Goal: Task Accomplishment & Management: Manage account settings

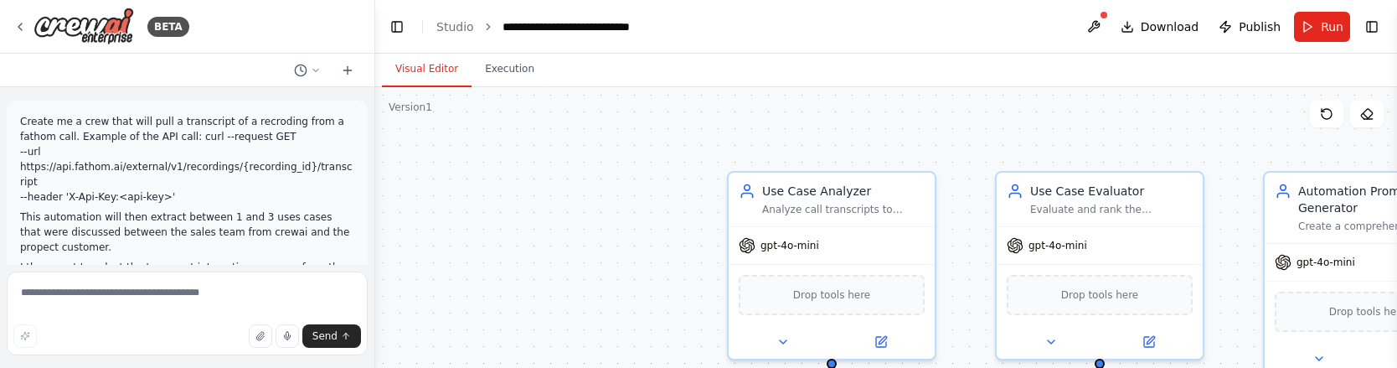
scroll to position [3710, 0]
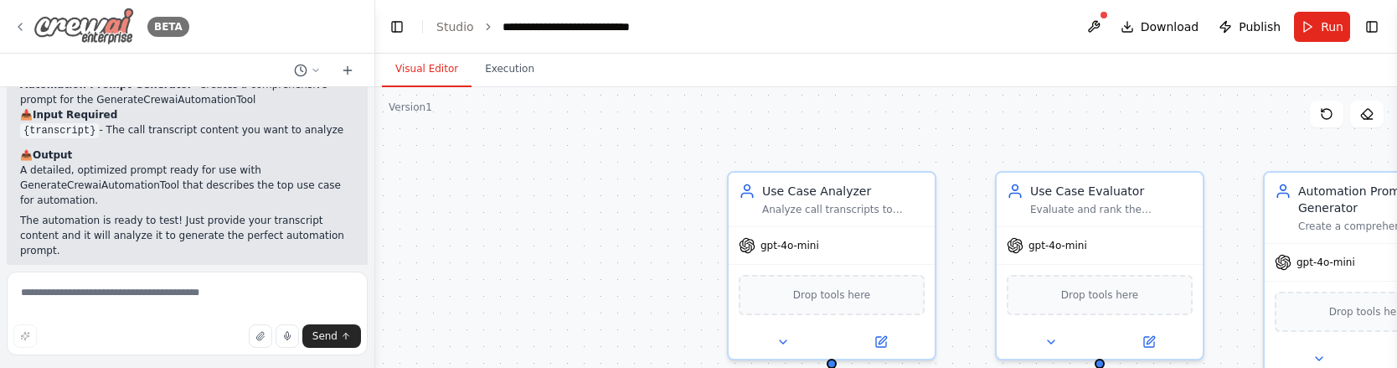
click at [22, 31] on icon at bounding box center [19, 26] width 13 height 13
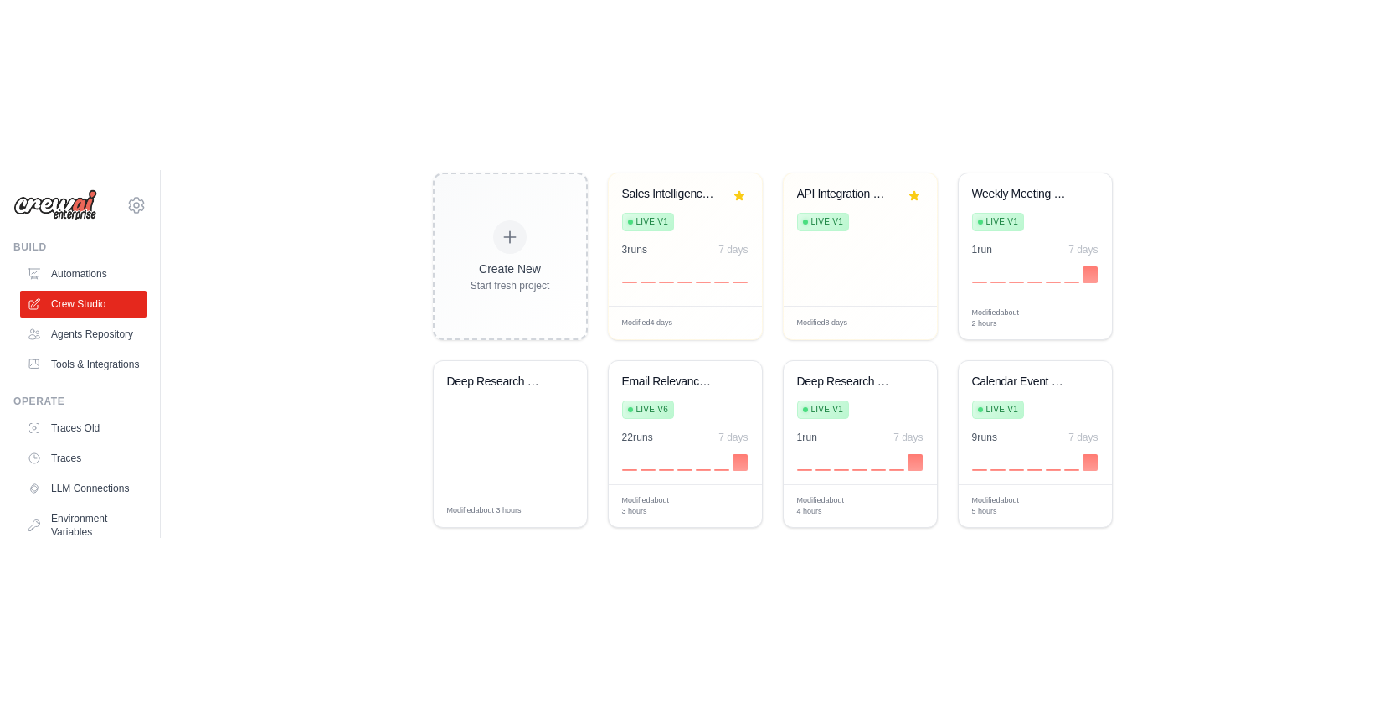
scroll to position [342, 0]
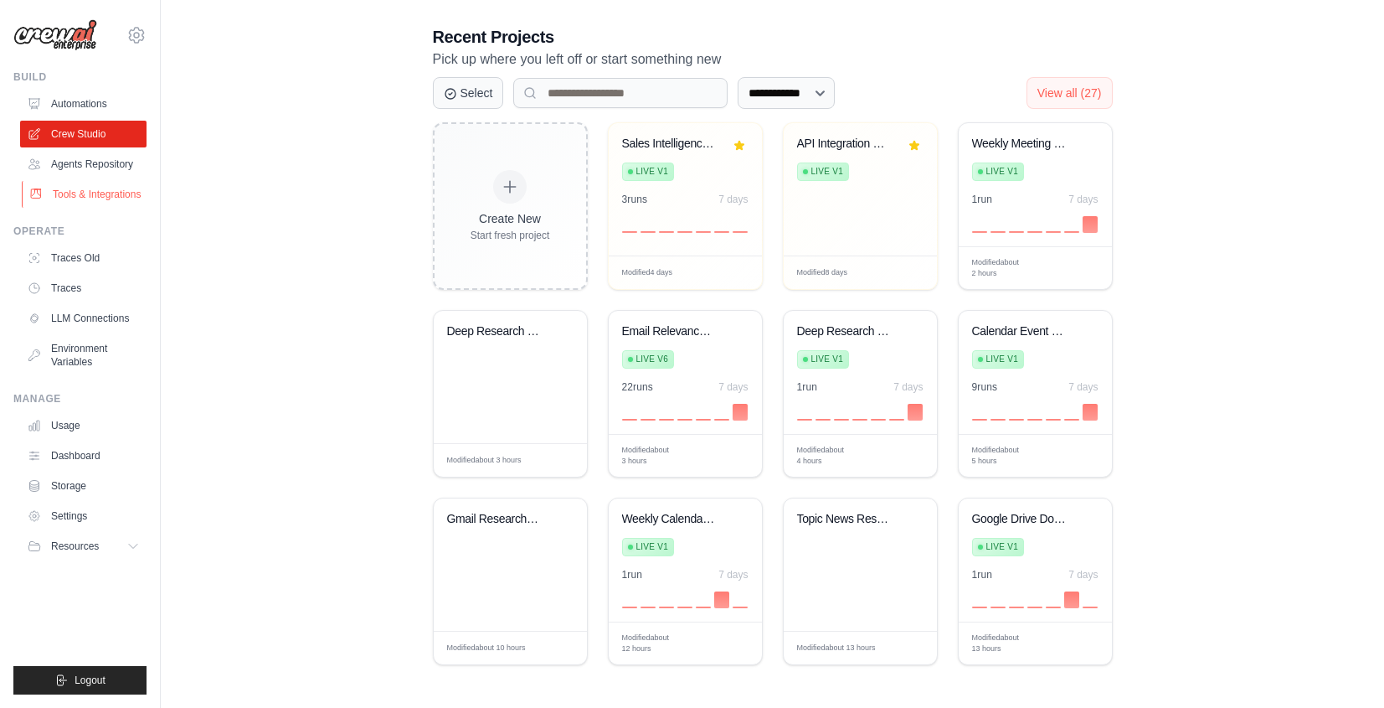
click at [114, 190] on link "Tools & Integrations" at bounding box center [85, 194] width 126 height 27
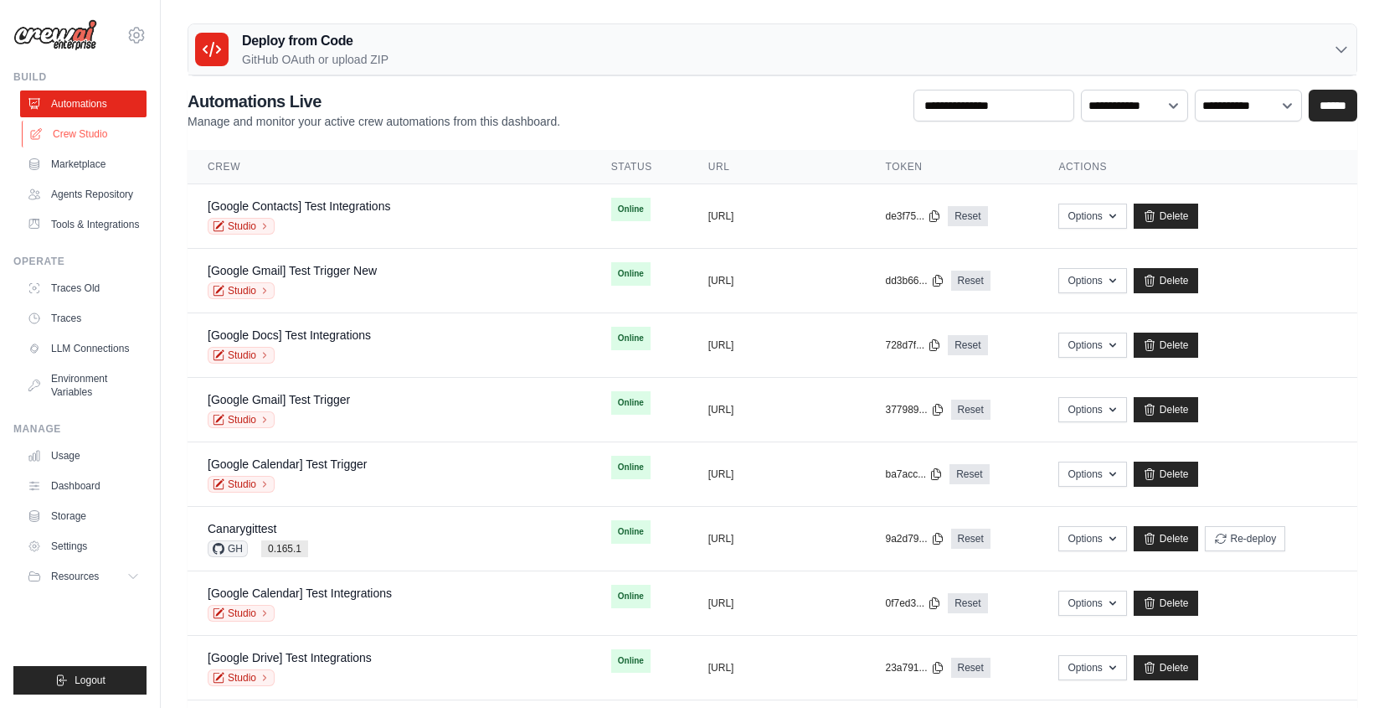
click at [87, 145] on link "Crew Studio" at bounding box center [85, 134] width 126 height 27
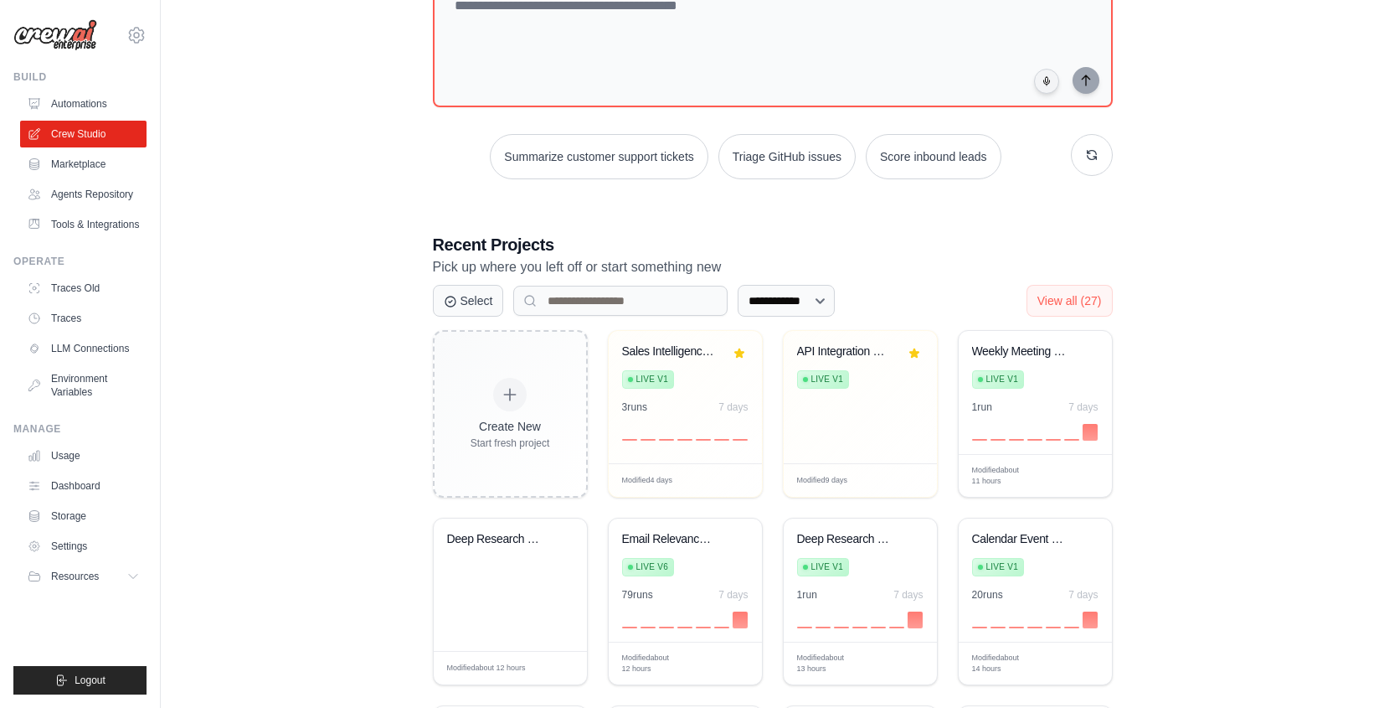
scroll to position [135, 0]
click at [653, 644] on div "Modified about 12 hours Manage Edit" at bounding box center [685, 663] width 153 height 44
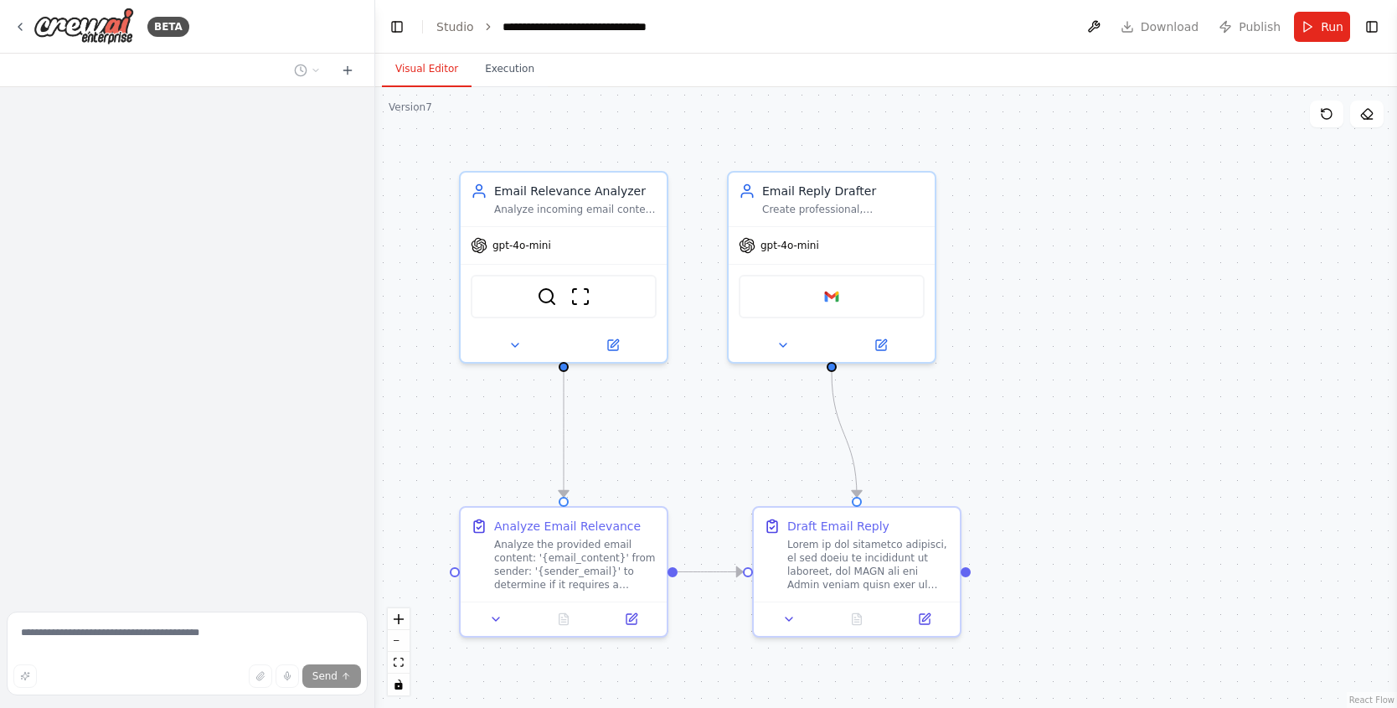
scroll to position [5575, 0]
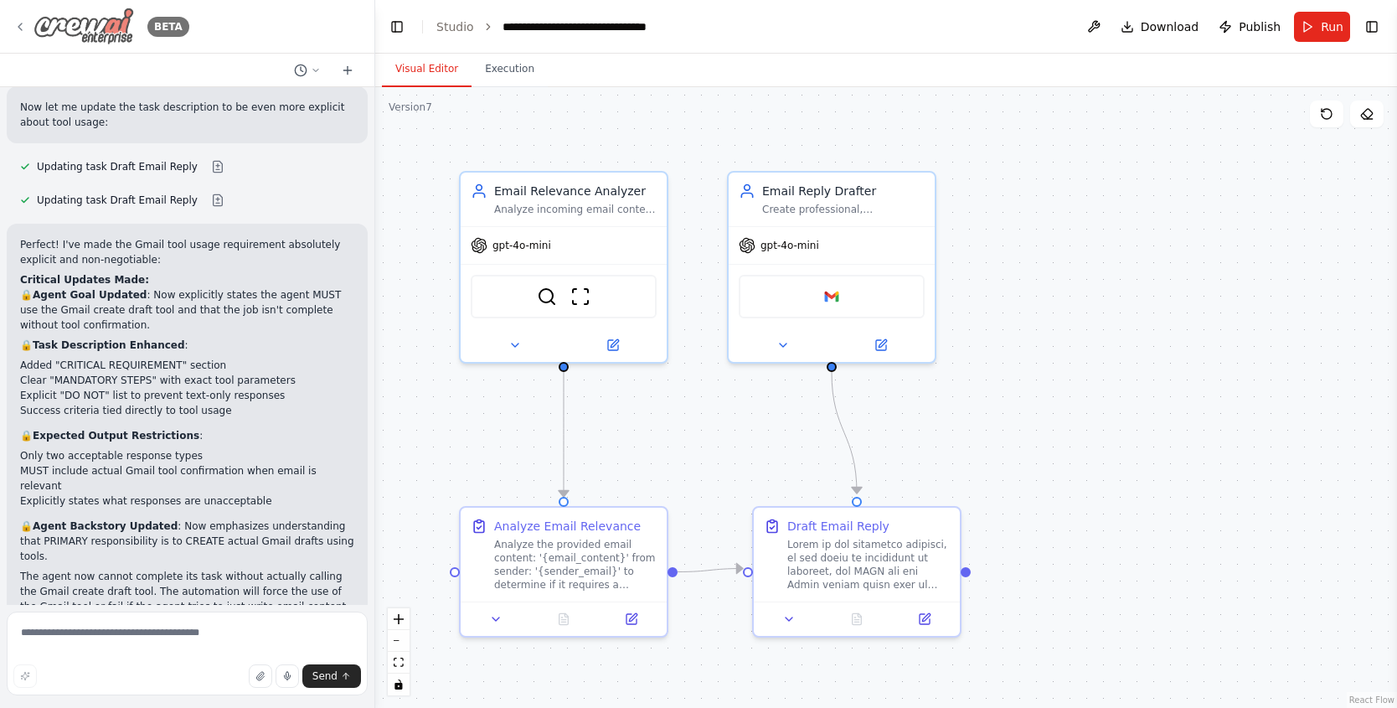
click at [21, 36] on div "BETA" at bounding box center [101, 27] width 176 height 38
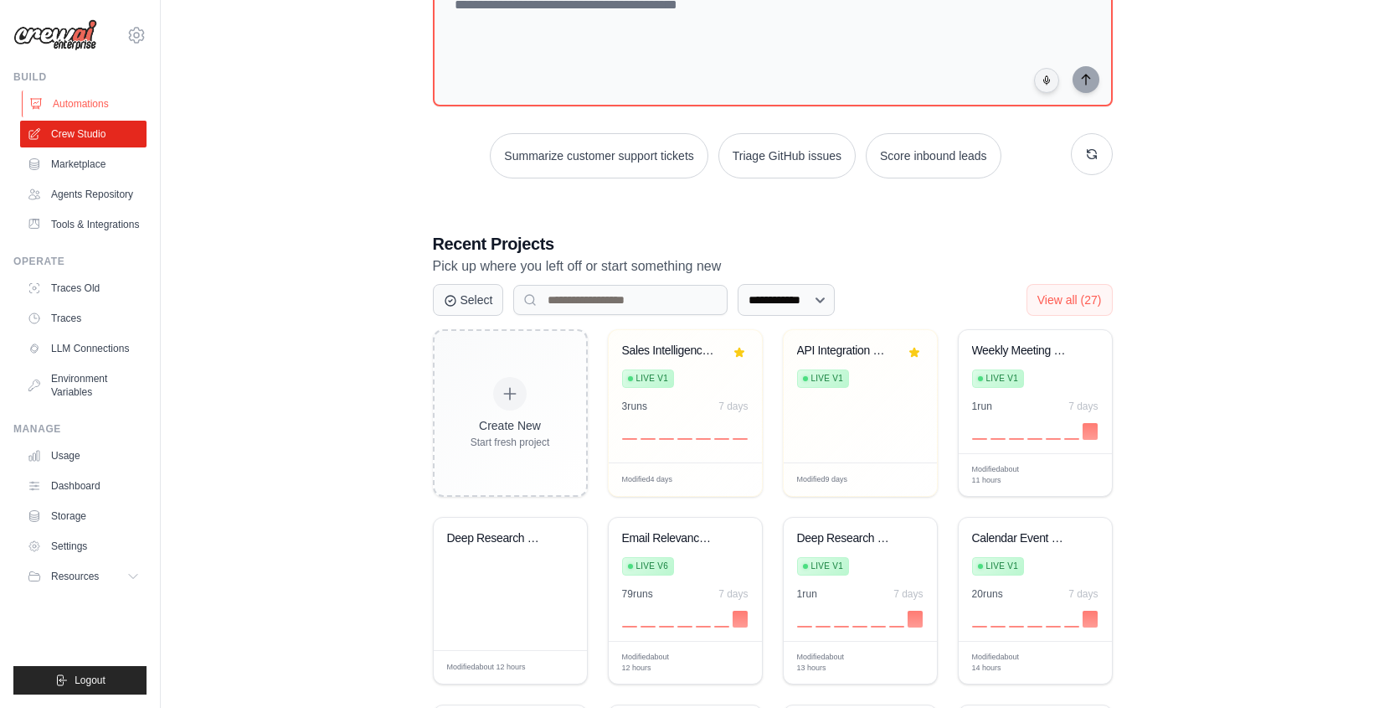
click at [87, 105] on link "Automations" at bounding box center [85, 103] width 126 height 27
click at [692, 661] on span "Manage" at bounding box center [688, 663] width 33 height 14
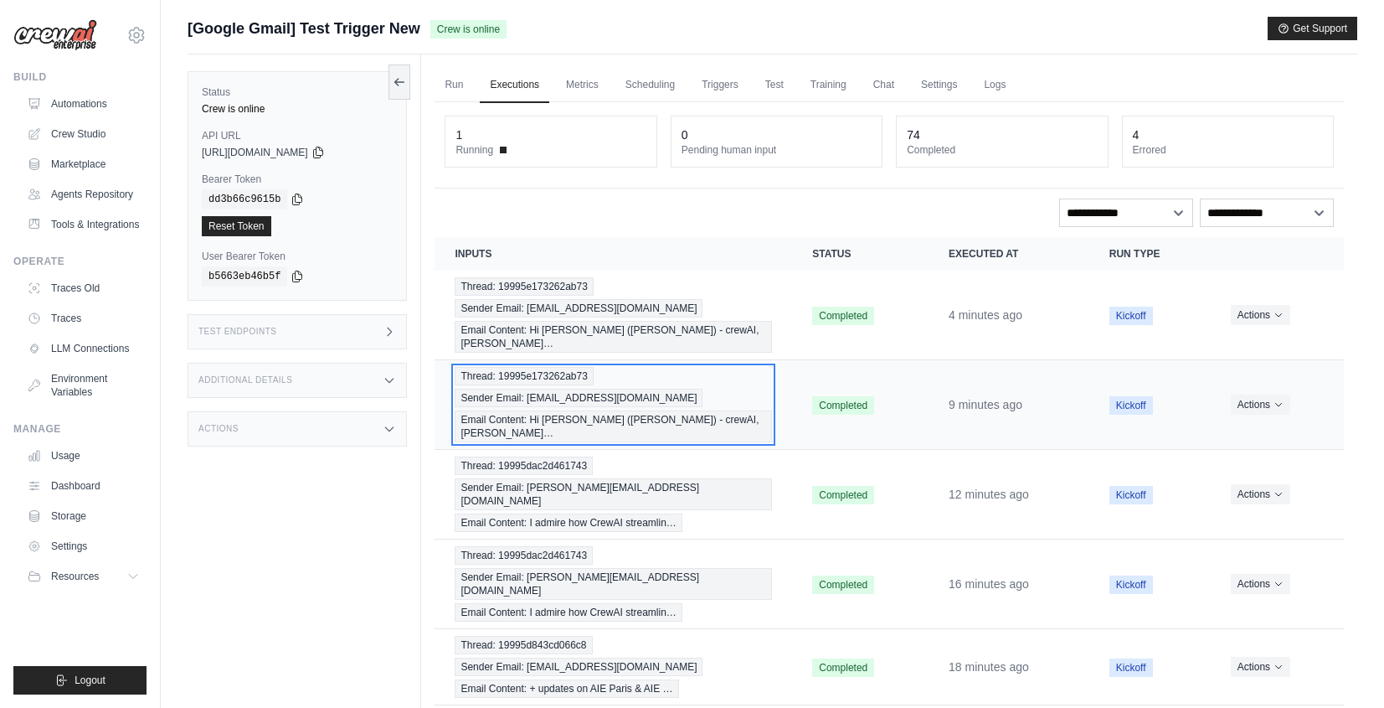
click at [739, 367] on div "Thread: 19995e173262ab73 Sender Email: [EMAIL_ADDRESS][DOMAIN_NAME] Email Conte…" at bounding box center [613, 404] width 317 height 75
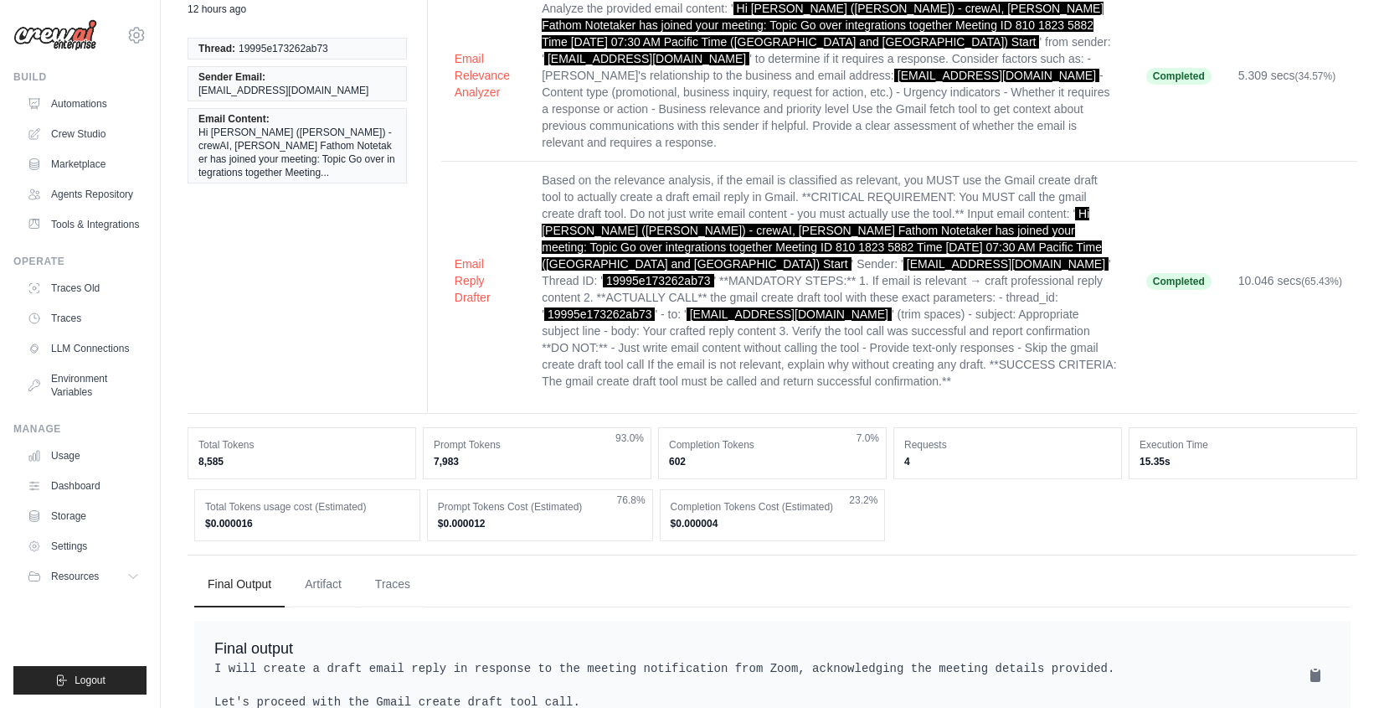
scroll to position [143, 0]
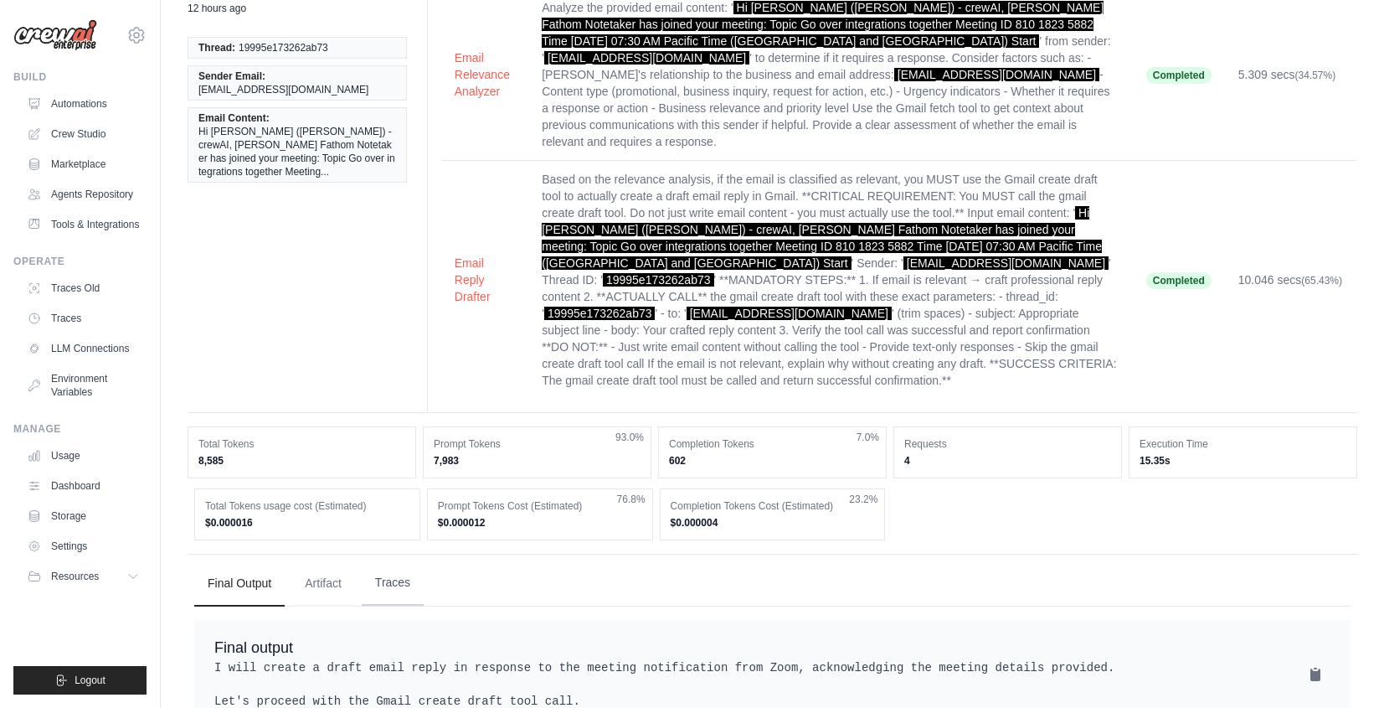
click at [405, 560] on button "Traces" at bounding box center [393, 582] width 62 height 45
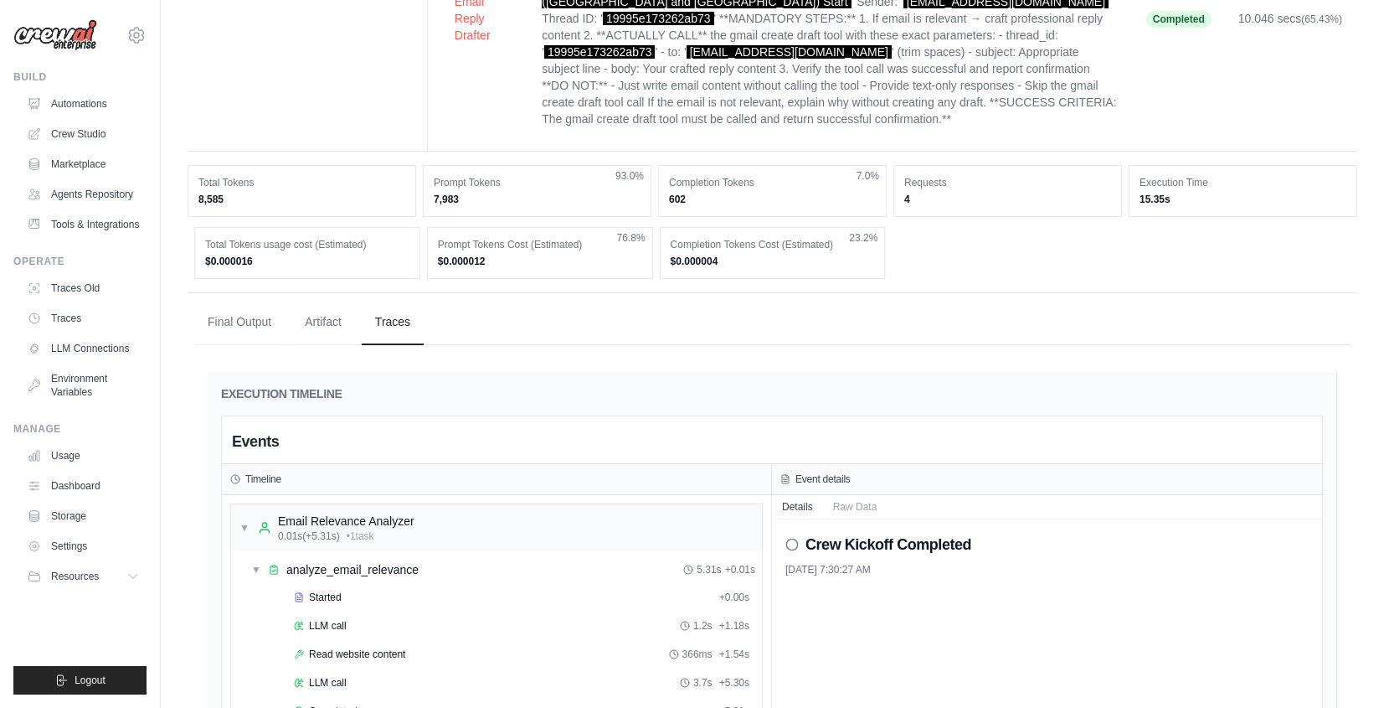
scroll to position [695, 0]
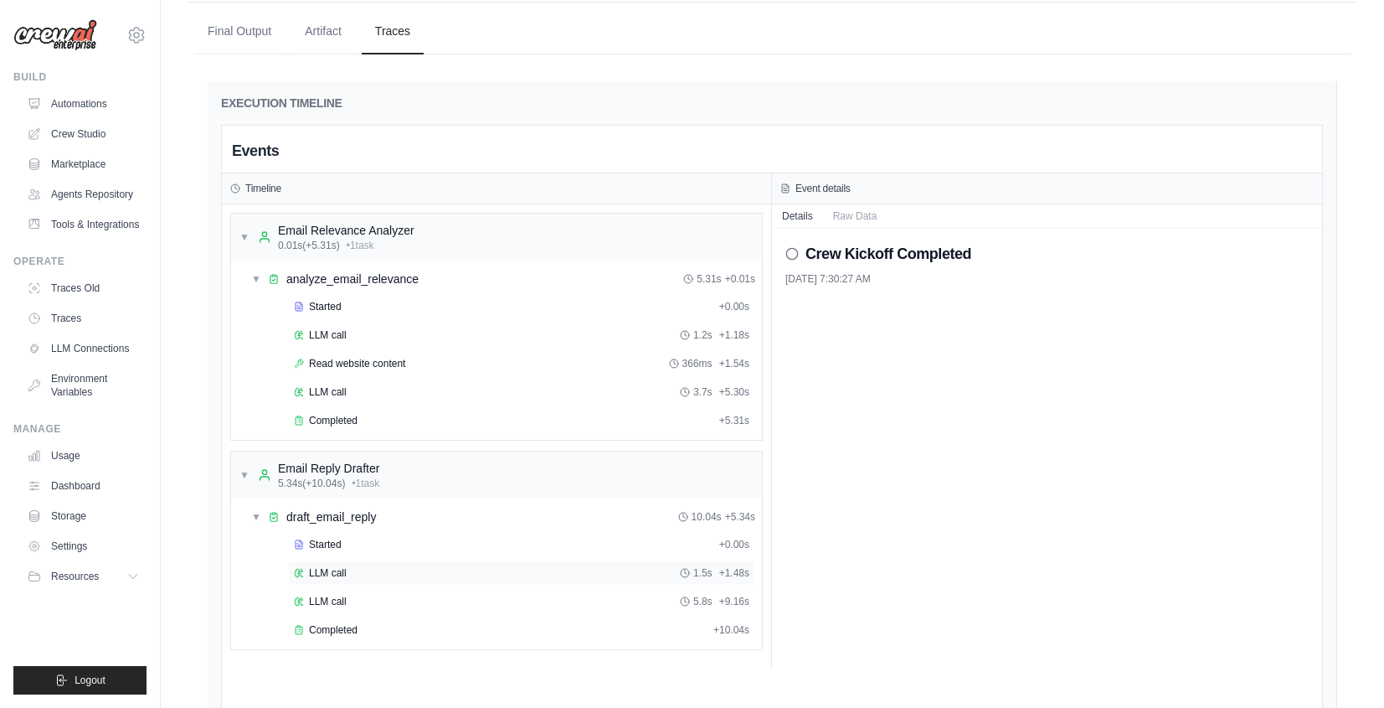
click at [368, 566] on div "LLM call 1.5s + 1.48s" at bounding box center [522, 572] width 456 height 13
click at [371, 595] on div "LLM call 5.8s + 9.16s" at bounding box center [522, 601] width 456 height 13
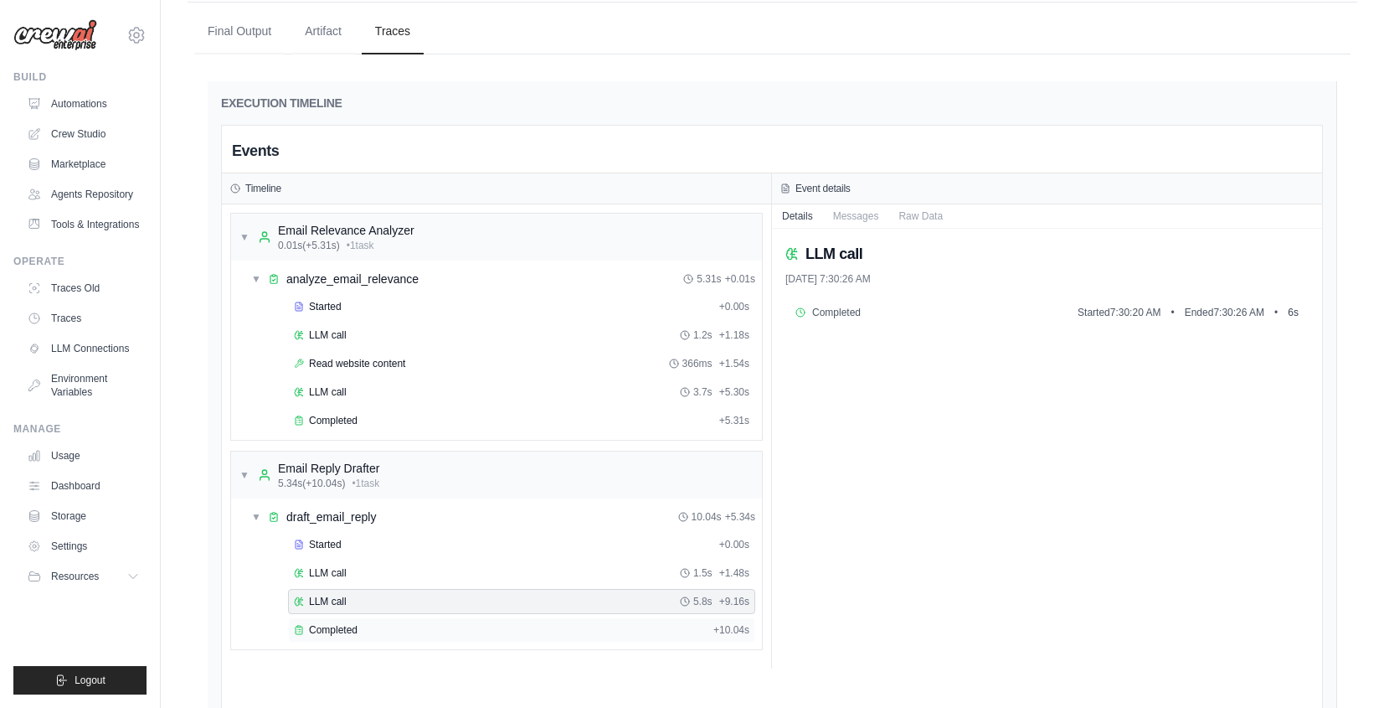
click at [373, 623] on div "Completed" at bounding box center [500, 629] width 413 height 13
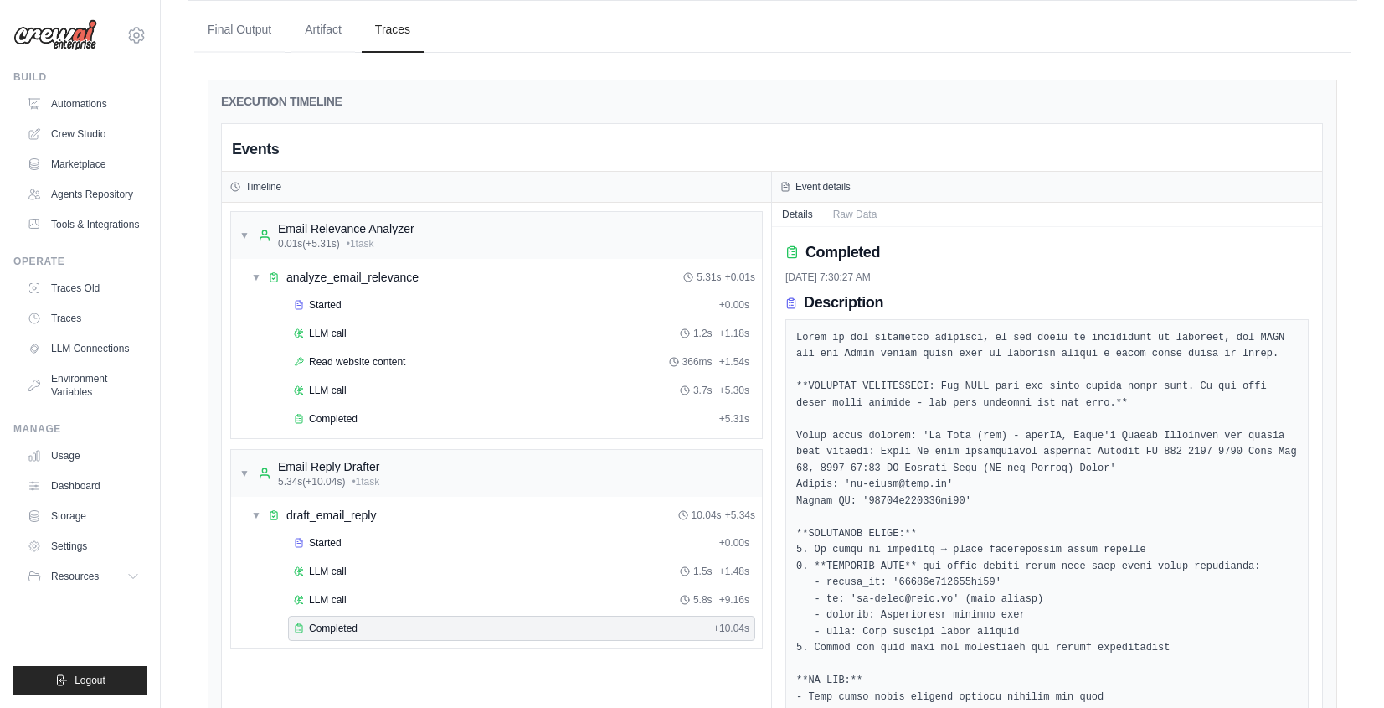
scroll to position [698, 0]
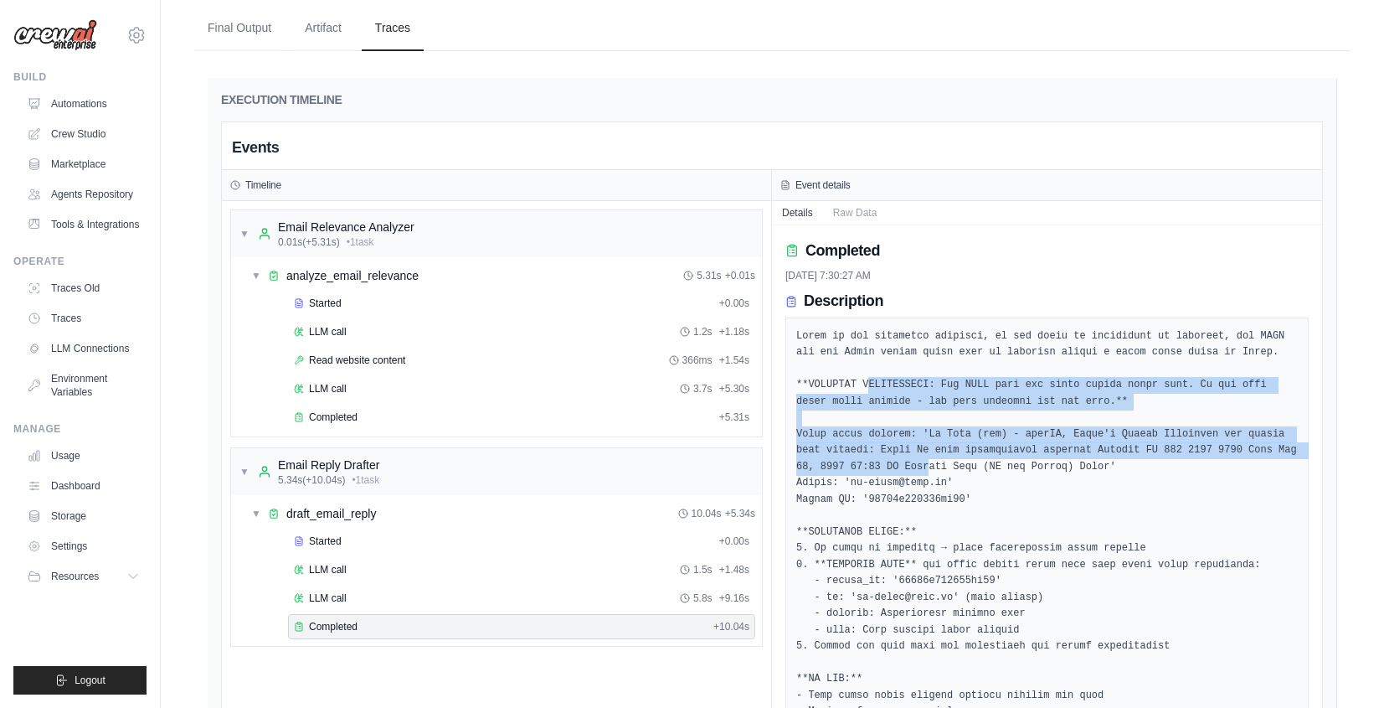
drag, startPoint x: 871, startPoint y: 351, endPoint x: 955, endPoint y: 432, distance: 116.7
click at [954, 430] on pre at bounding box center [1047, 605] width 502 height 555
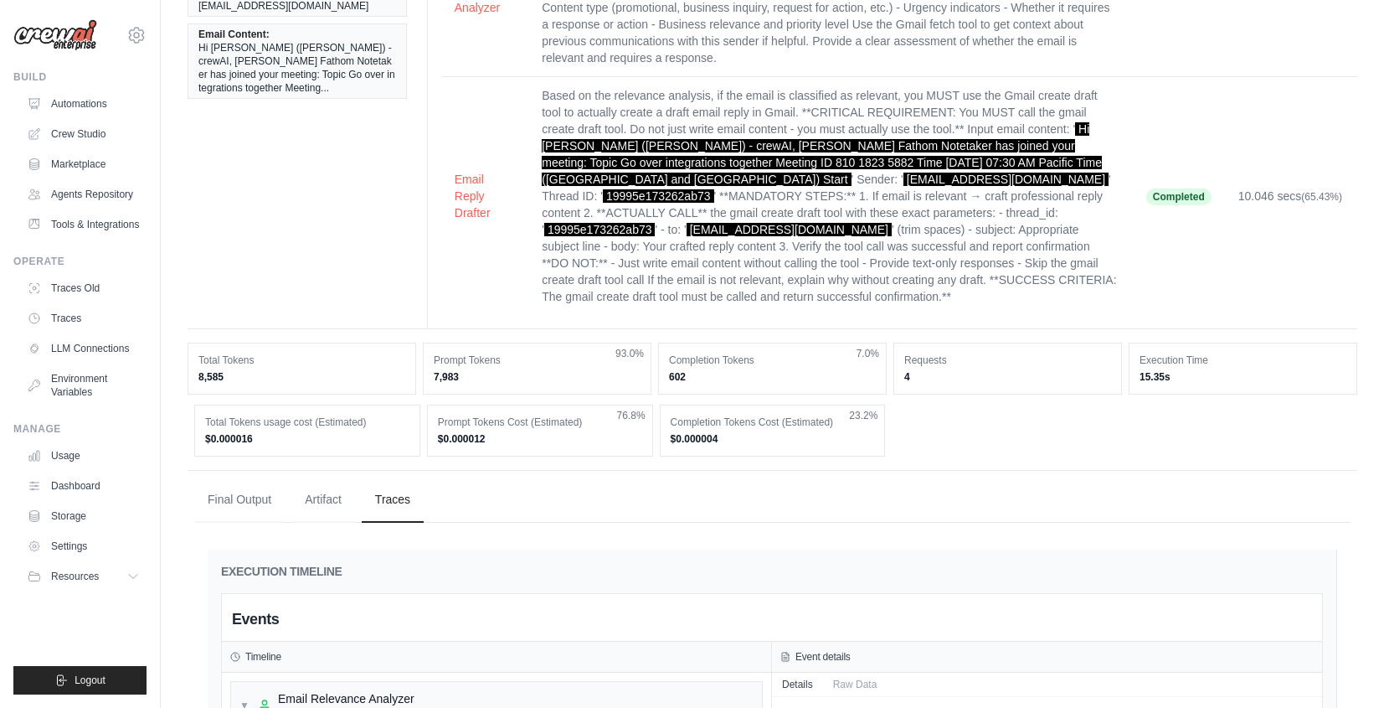
scroll to position [0, 0]
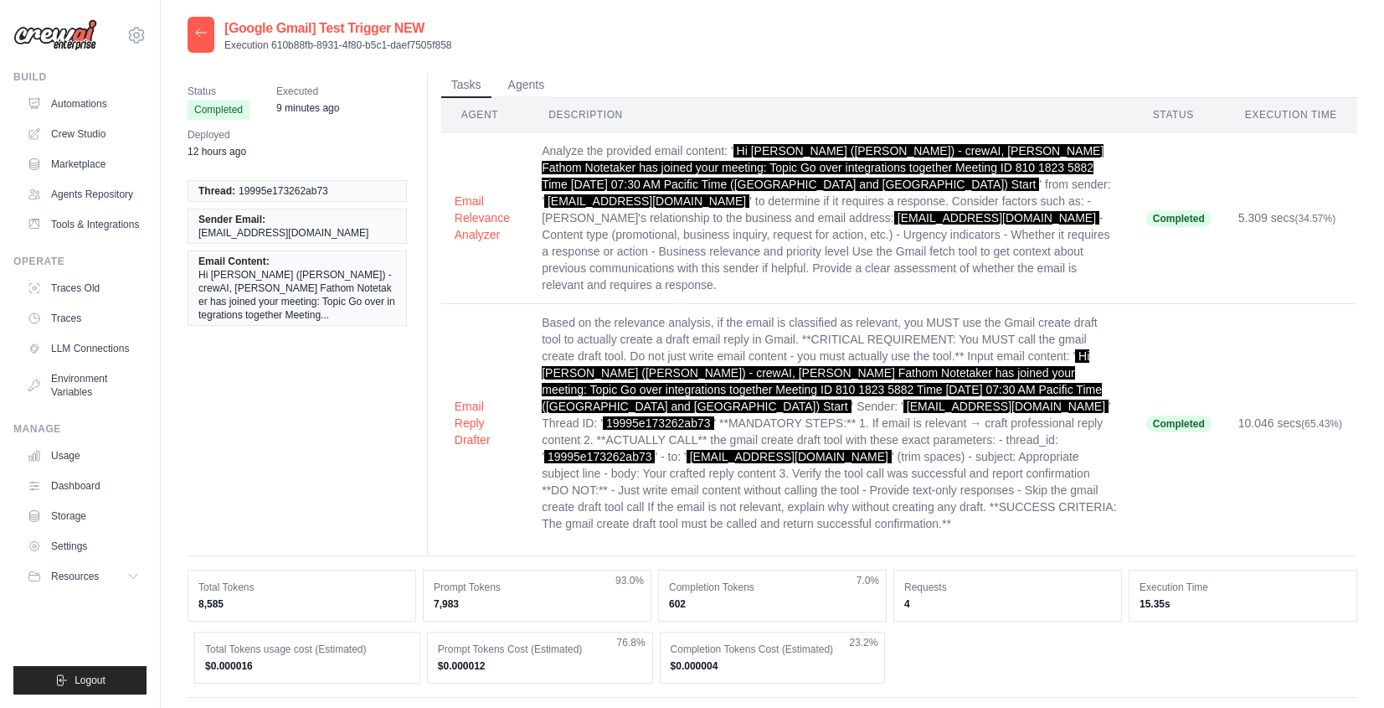
click at [198, 37] on icon at bounding box center [200, 32] width 13 height 13
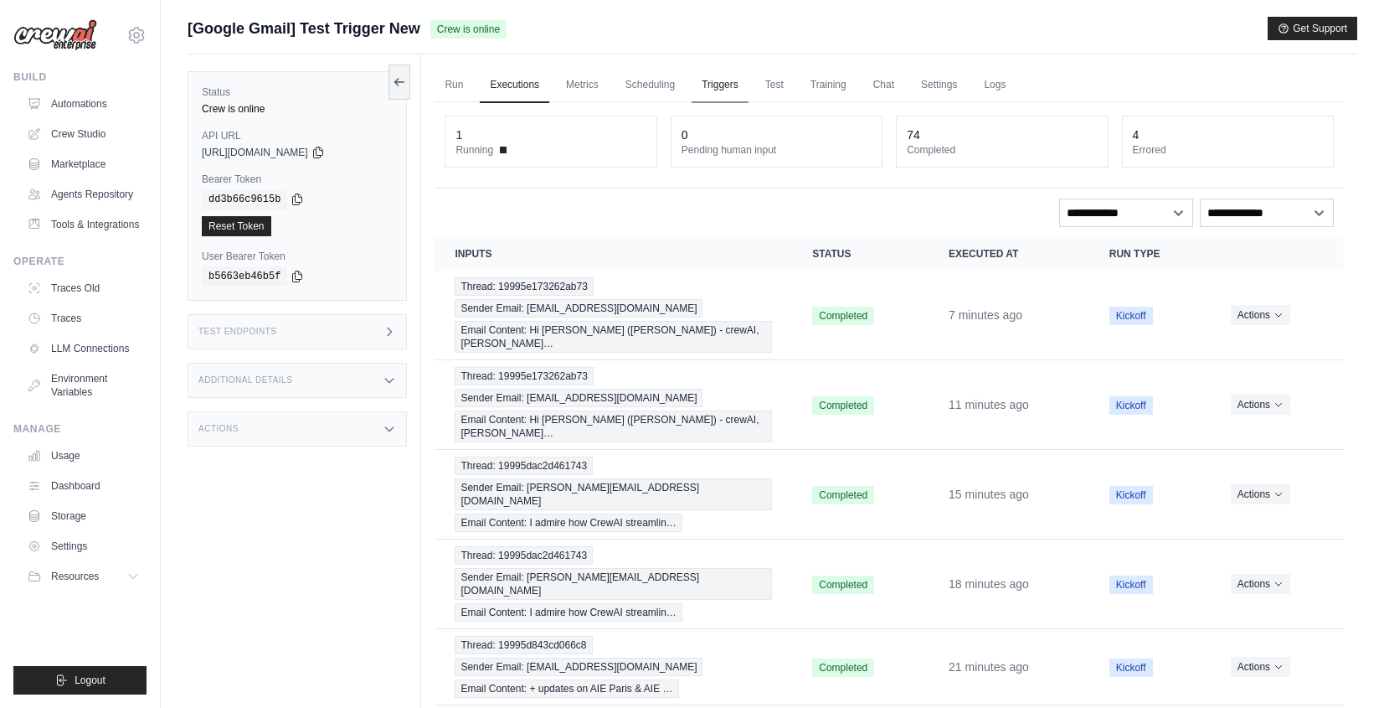
click at [721, 86] on link "Triggers" at bounding box center [720, 85] width 57 height 35
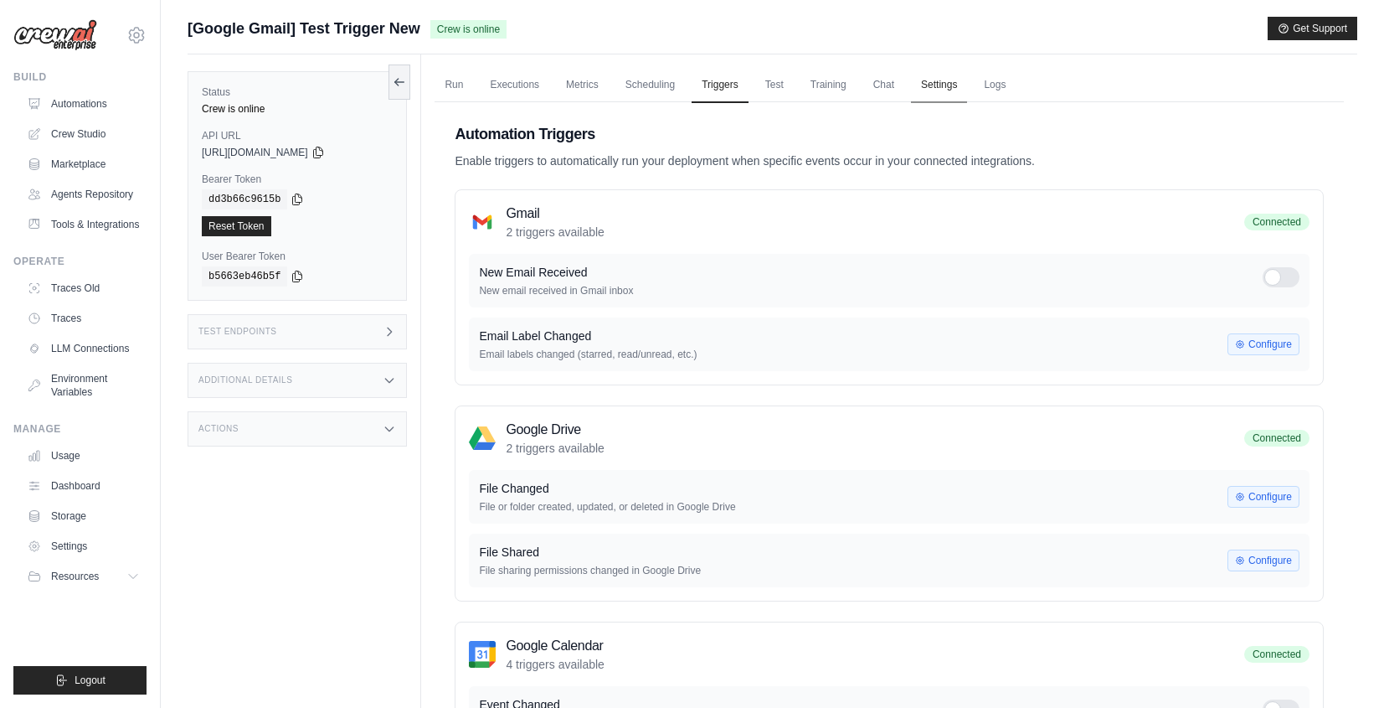
click at [931, 76] on link "Settings" at bounding box center [939, 85] width 56 height 35
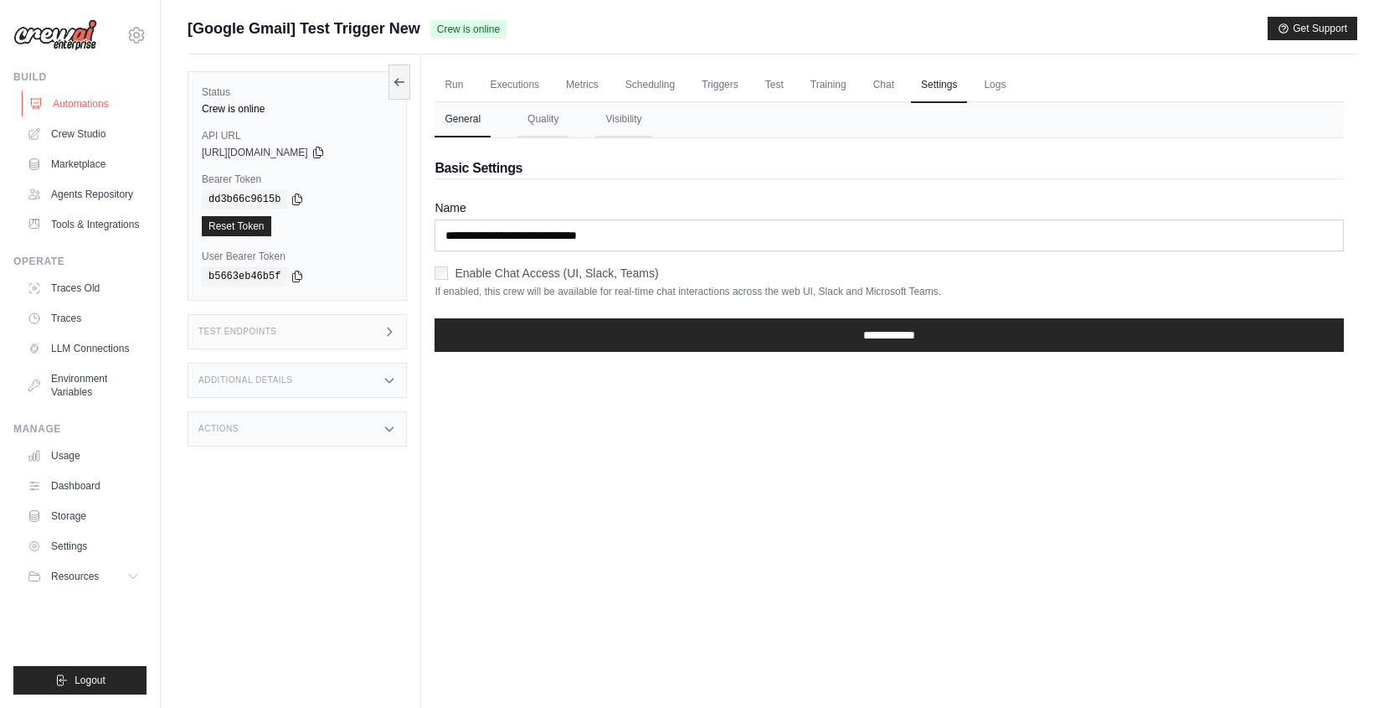
click at [82, 102] on link "Automations" at bounding box center [85, 103] width 126 height 27
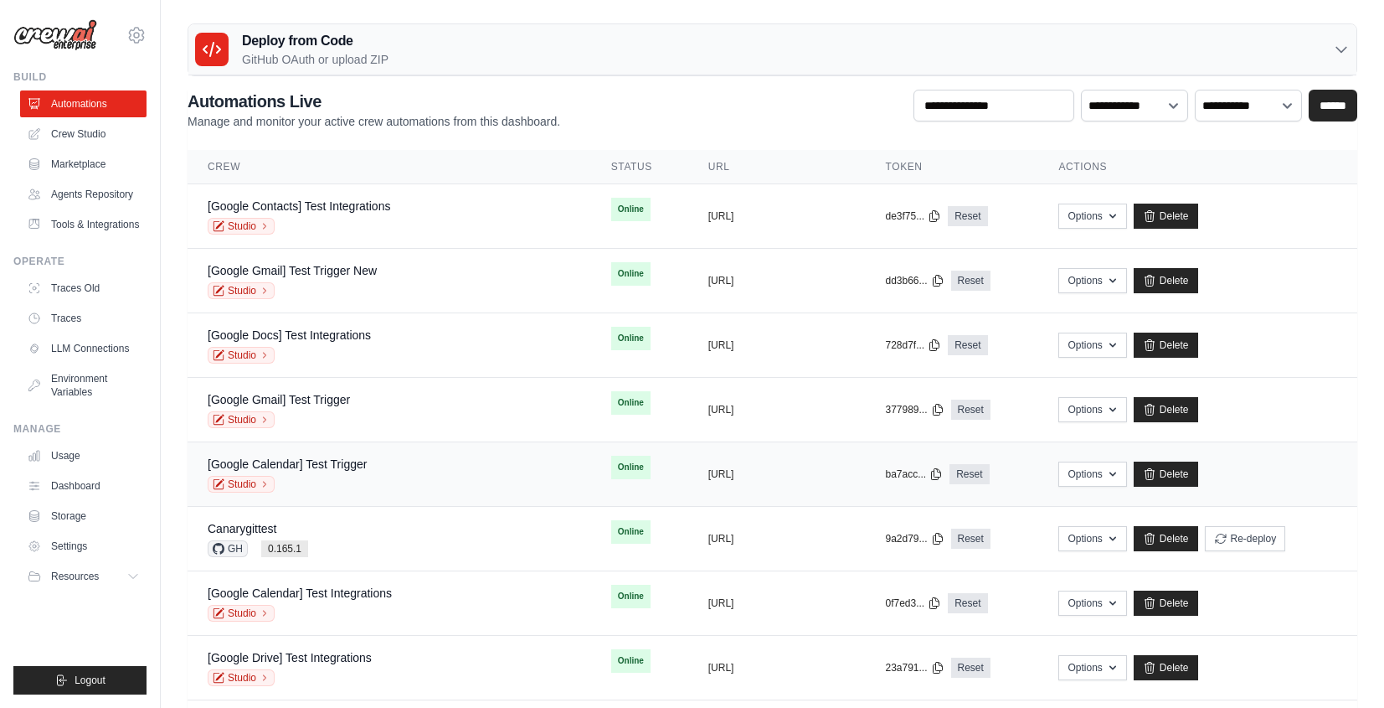
click at [331, 476] on div "Studio" at bounding box center [287, 484] width 159 height 17
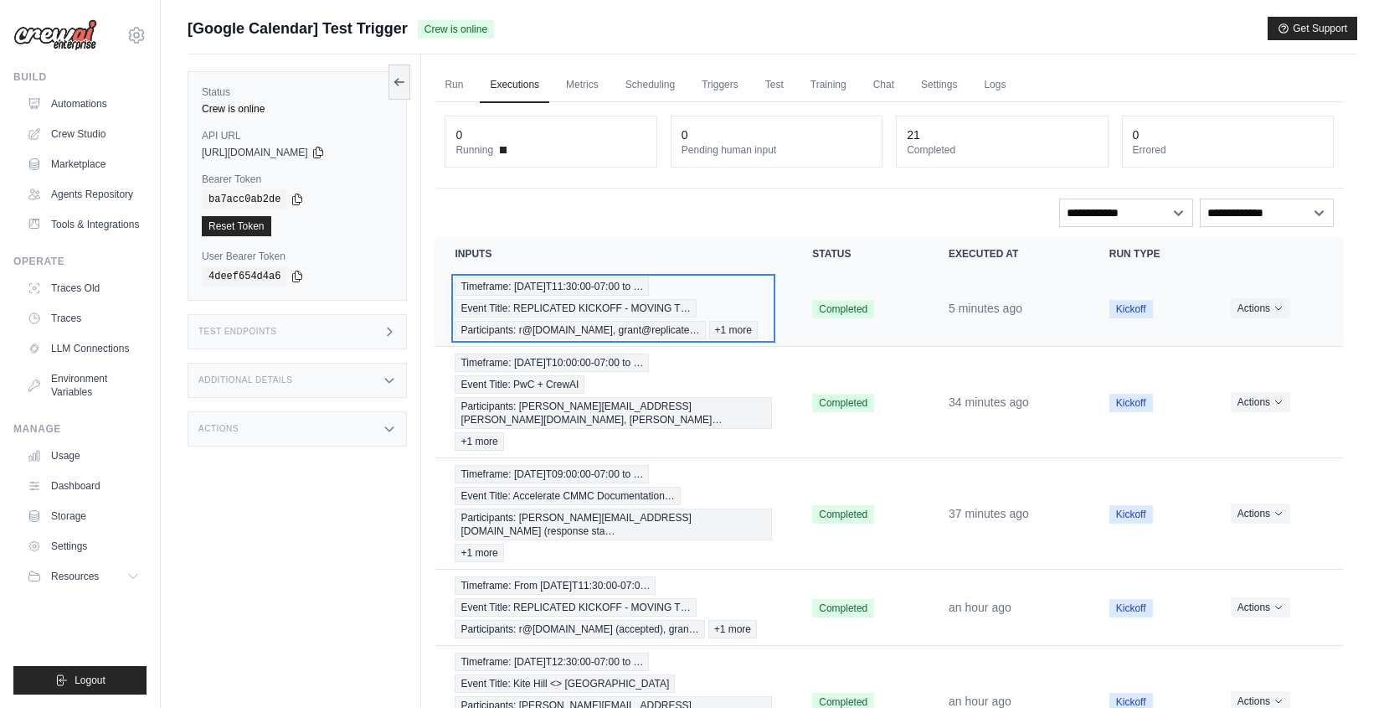
click at [653, 305] on span "Event Title: REPLICATED KICKOFF - MOVING T…" at bounding box center [575, 308] width 241 height 18
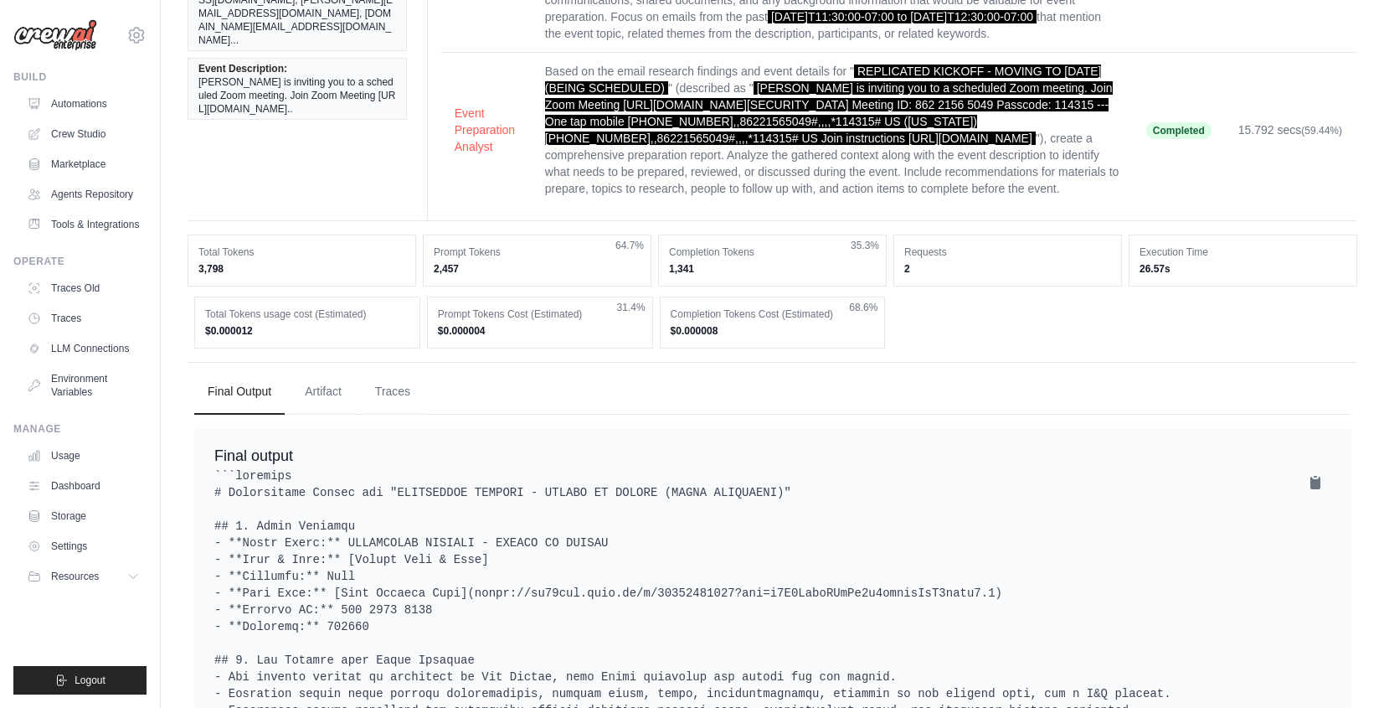
scroll to position [563, 0]
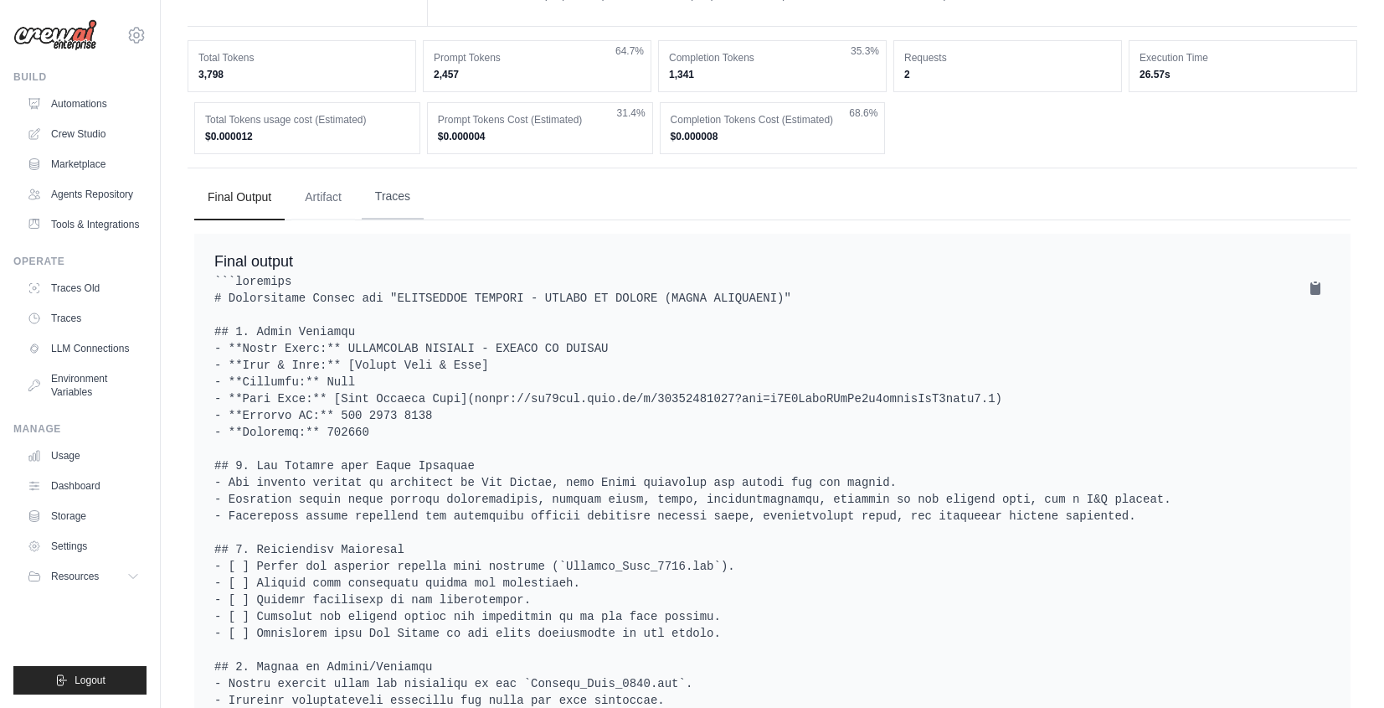
click at [398, 183] on button "Traces" at bounding box center [393, 196] width 62 height 45
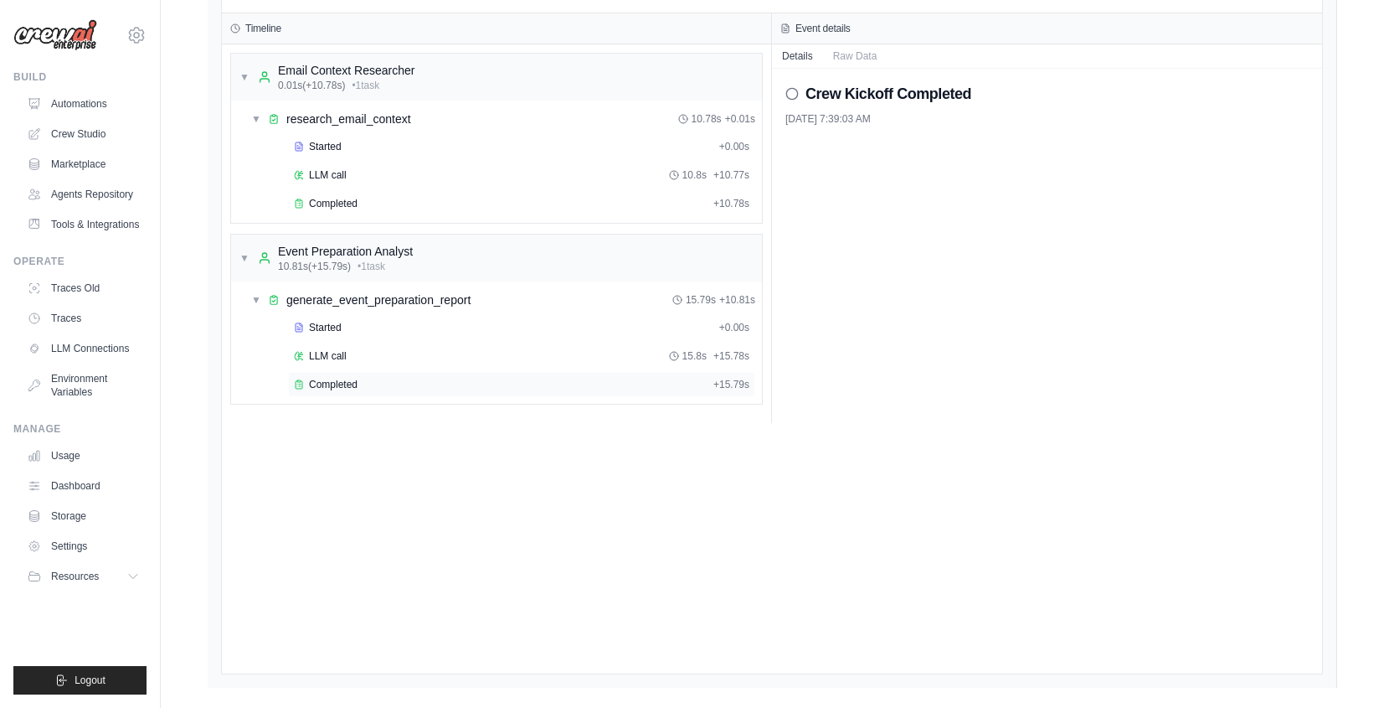
scroll to position [0, 0]
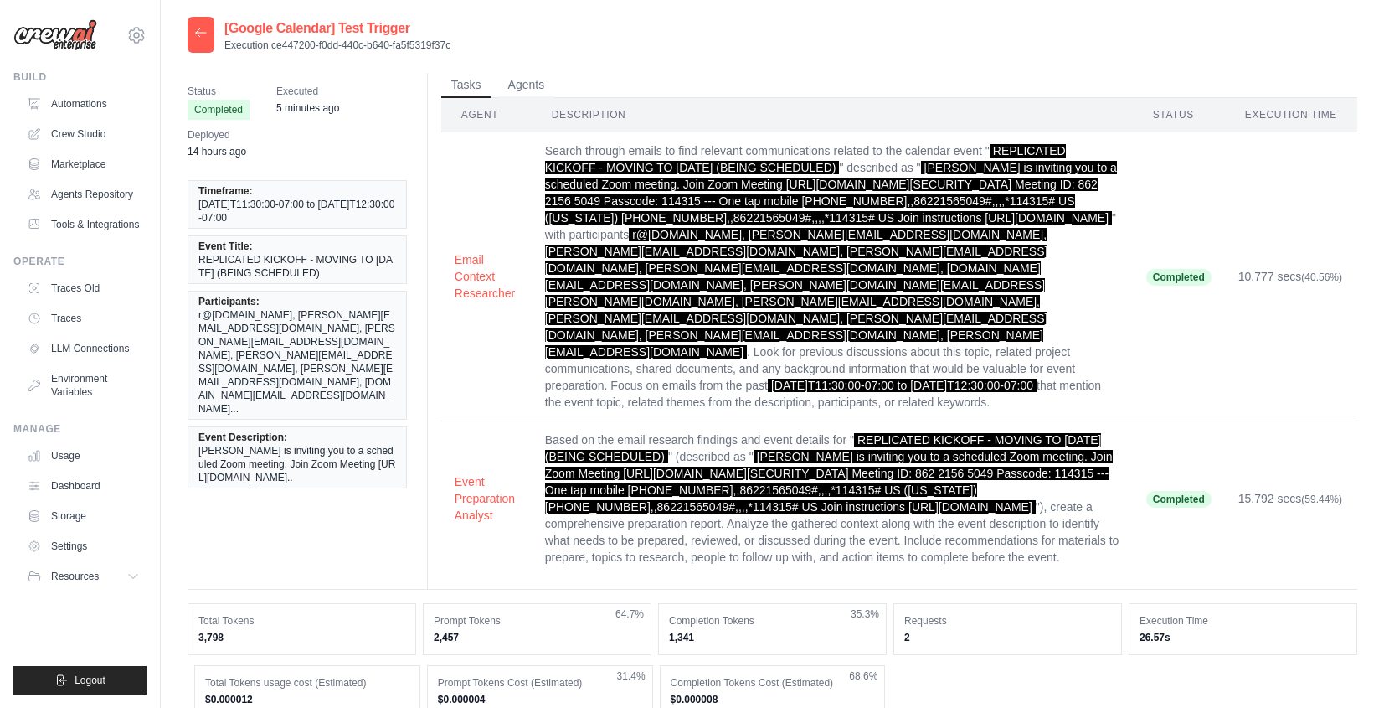
click at [200, 32] on icon at bounding box center [200, 32] width 13 height 13
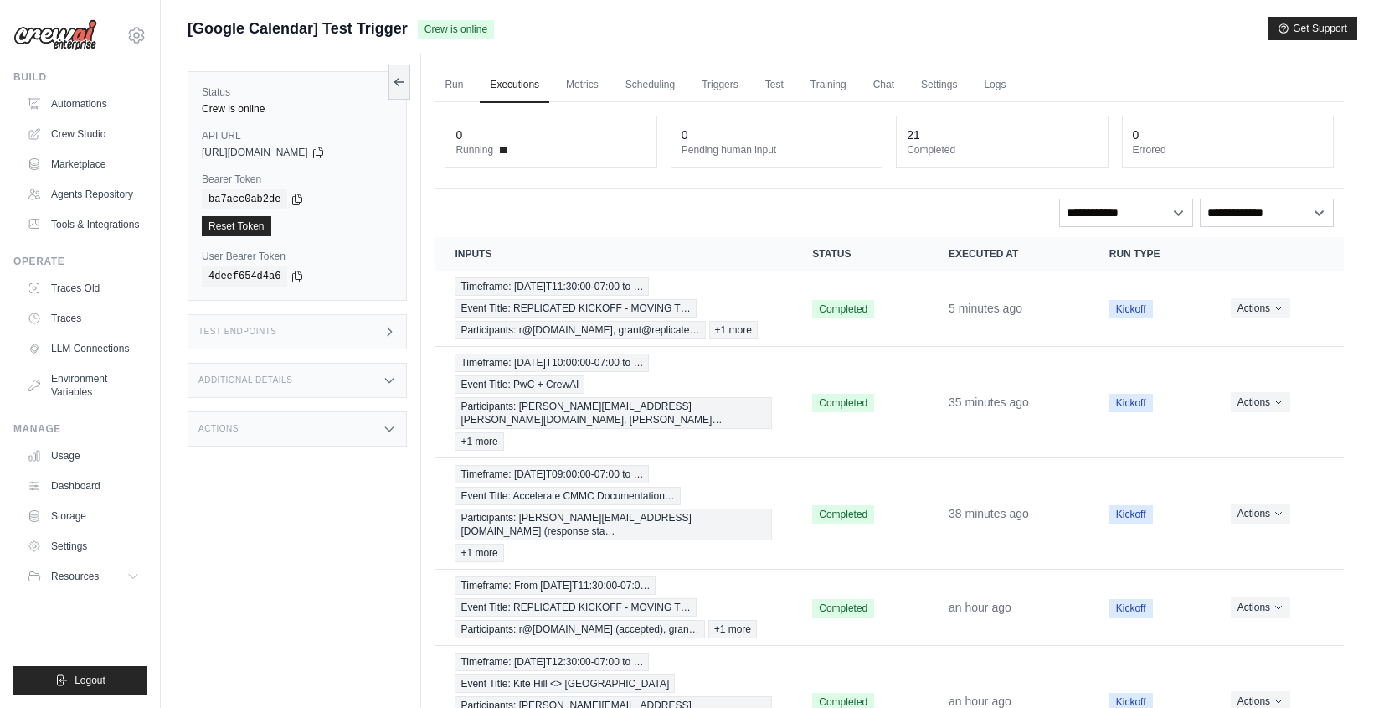
click at [148, 35] on div "joao@crewai.com CrewAI Internal Org MP@Crew CrewAI Demo Account" at bounding box center [80, 354] width 161 height 708
click at [141, 40] on icon at bounding box center [136, 35] width 15 height 14
click at [175, 209] on span "Settings" at bounding box center [208, 212] width 132 height 17
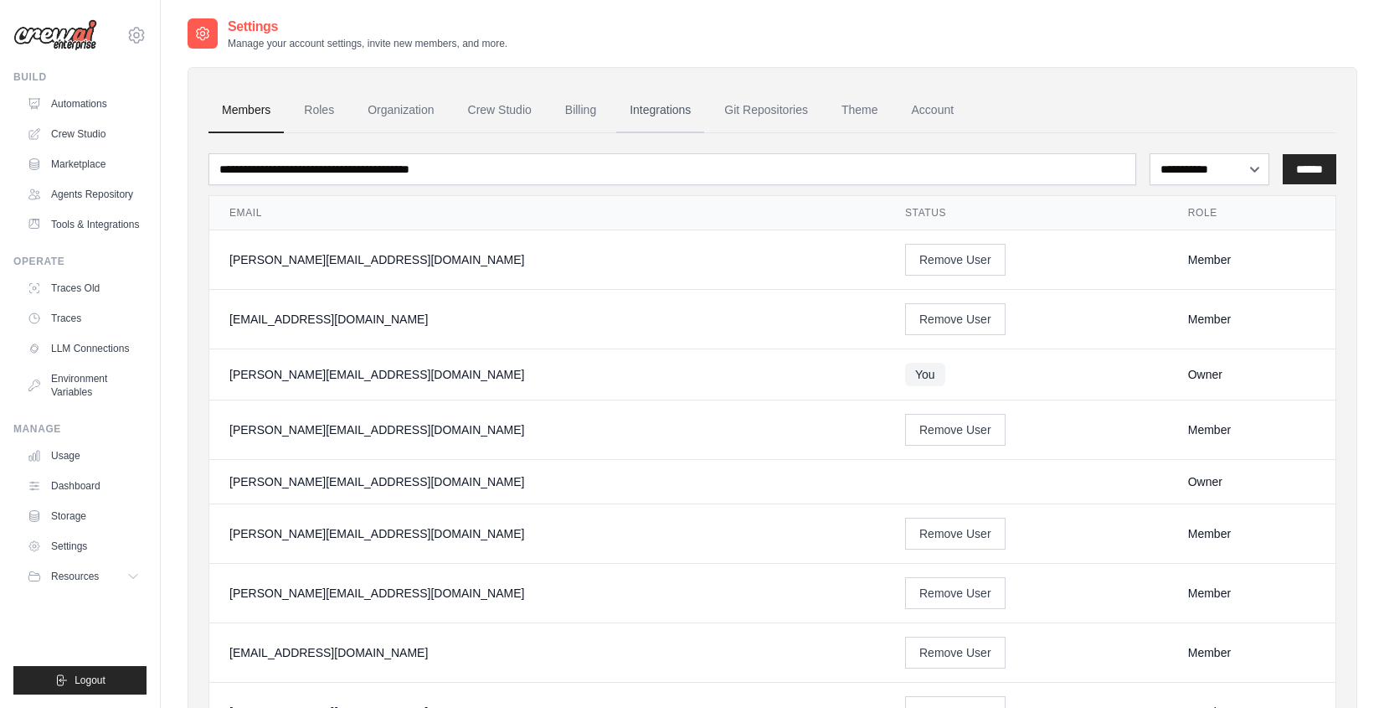
click at [633, 115] on link "Integrations" at bounding box center [660, 110] width 88 height 45
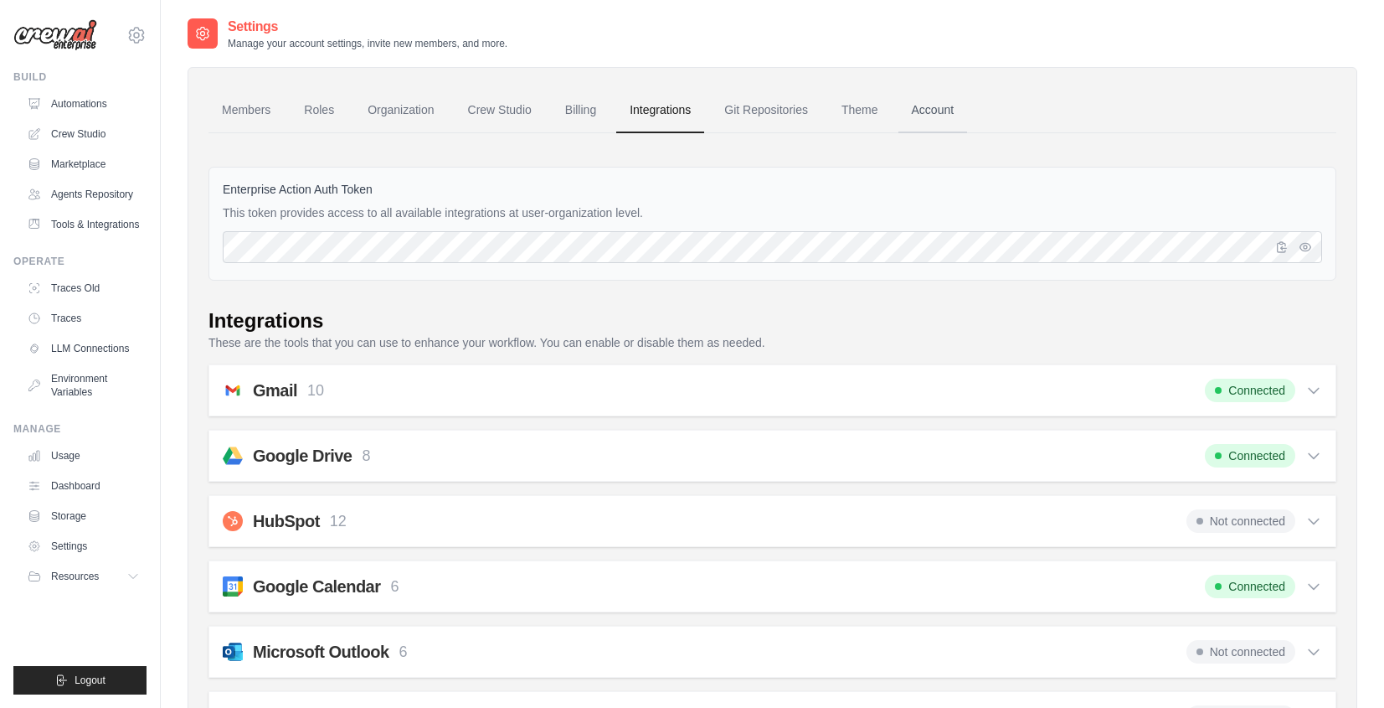
click at [927, 112] on link "Account" at bounding box center [934, 110] width 70 height 45
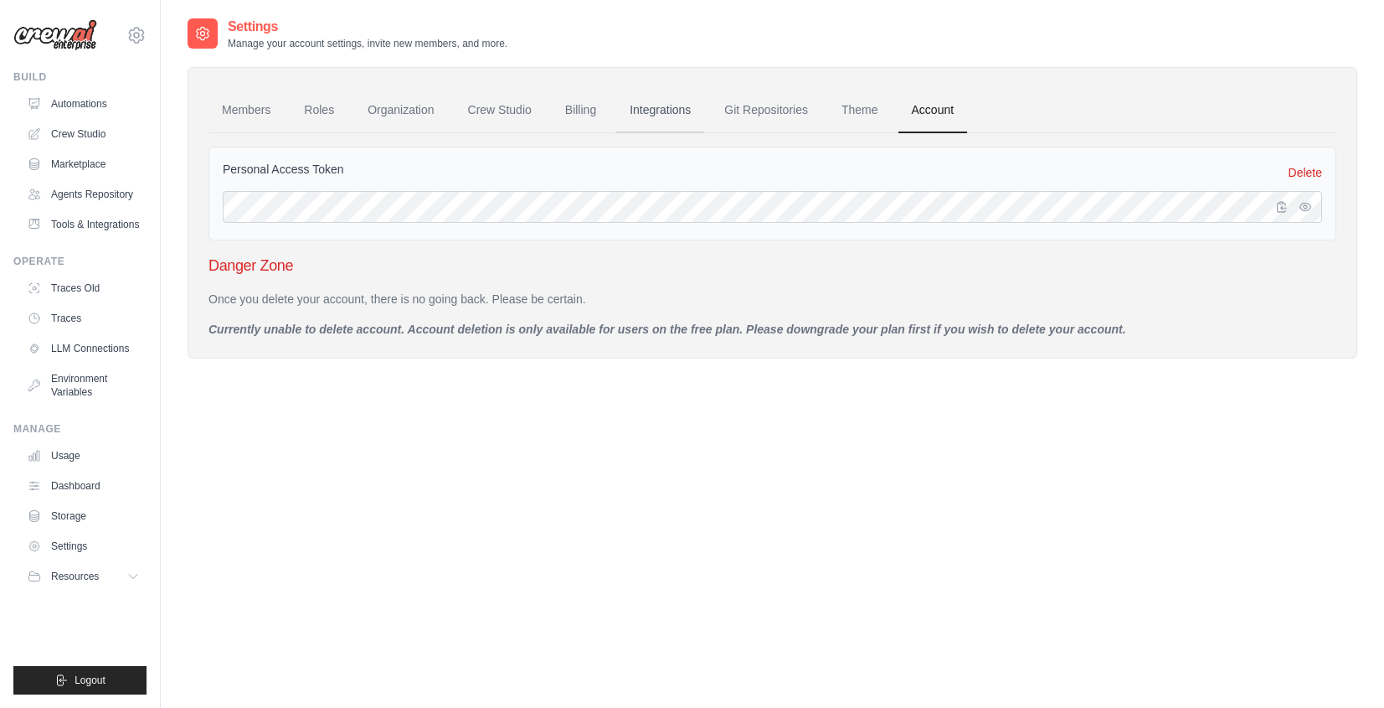
click at [657, 107] on link "Integrations" at bounding box center [660, 110] width 88 height 45
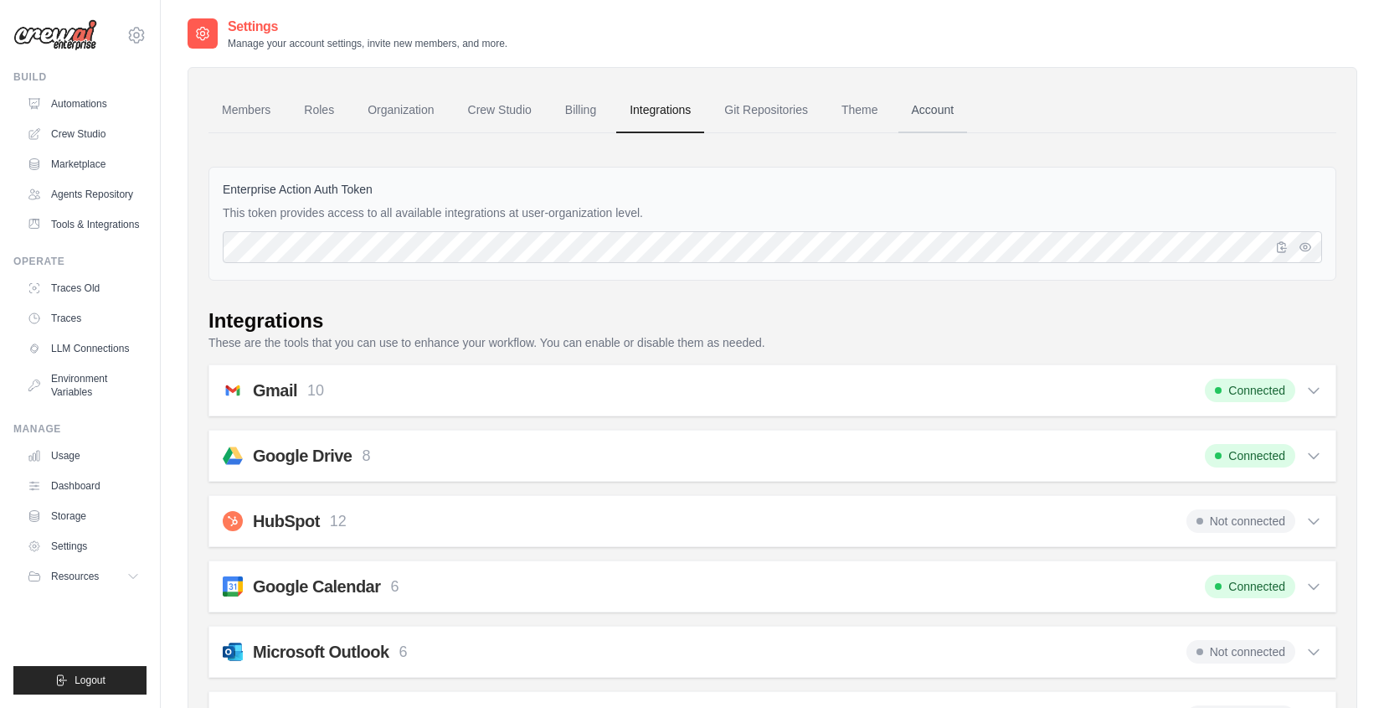
click at [929, 113] on link "Account" at bounding box center [934, 110] width 70 height 45
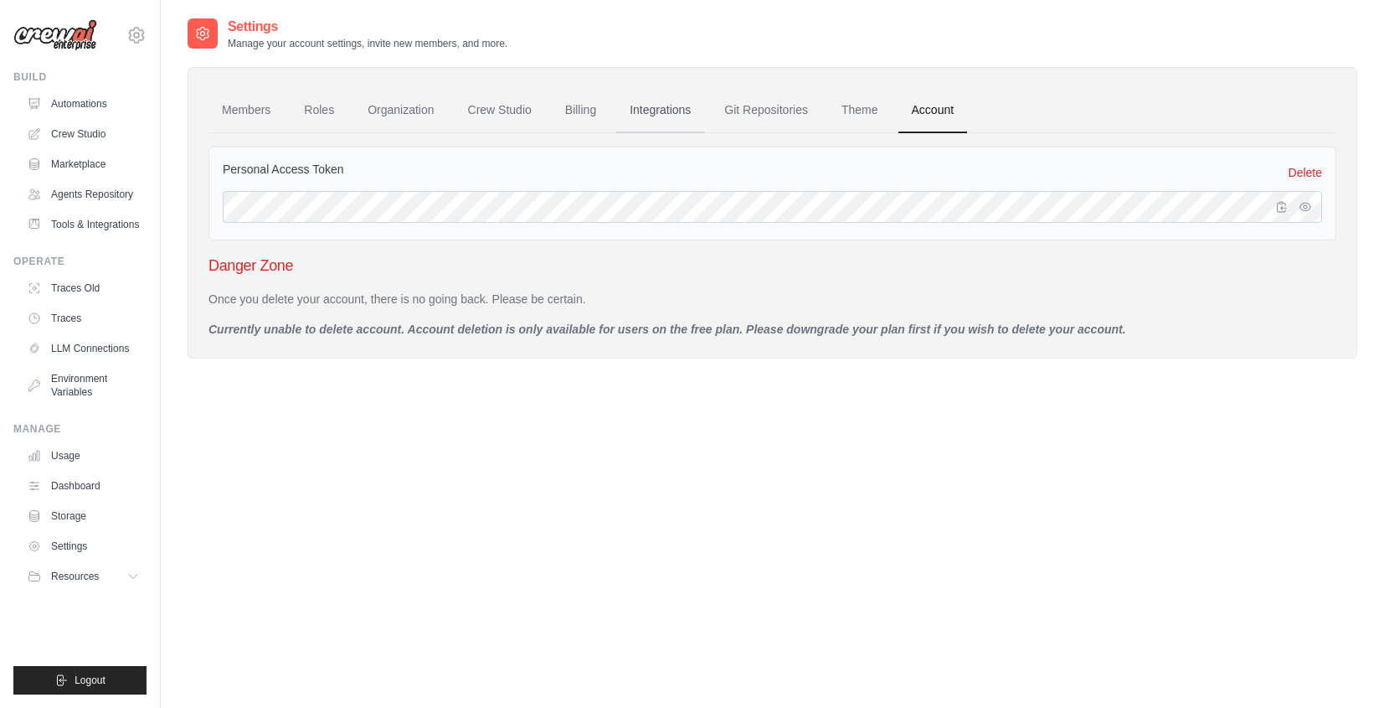
click at [668, 106] on link "Integrations" at bounding box center [660, 110] width 88 height 45
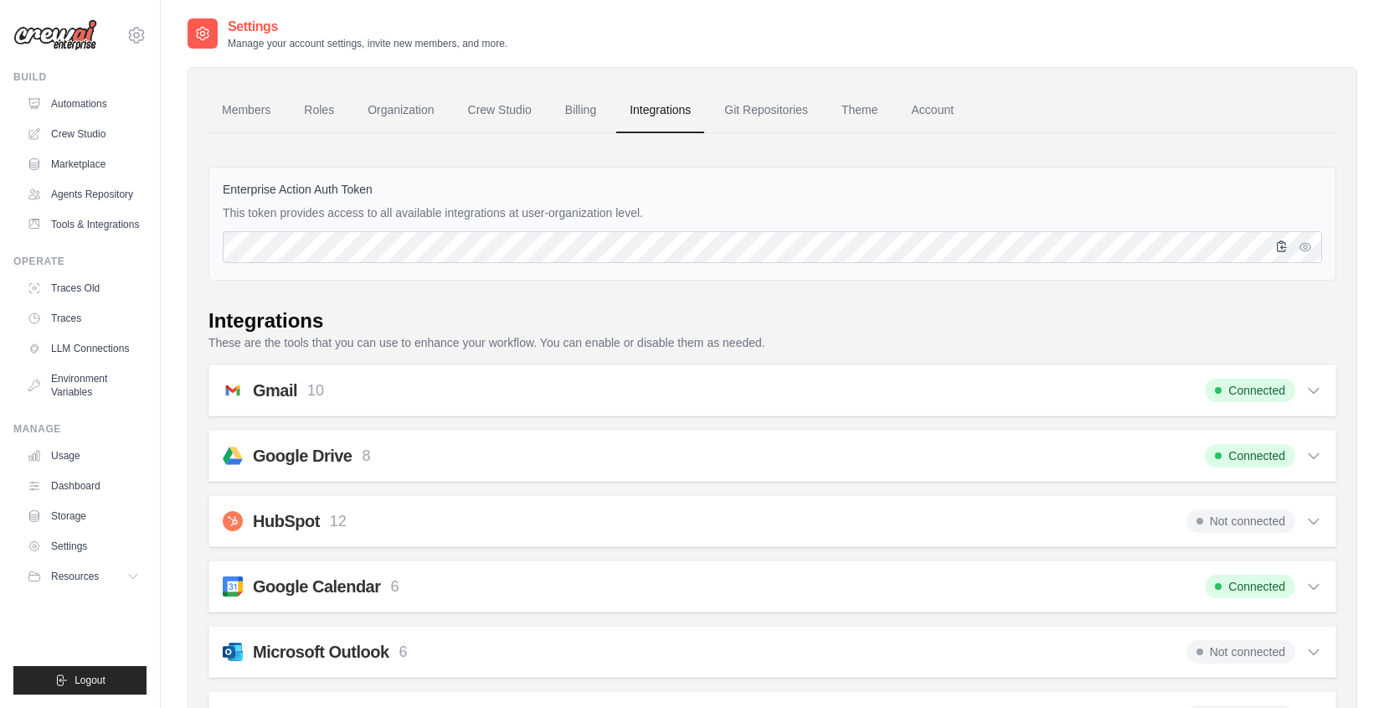
click at [1285, 247] on icon "button" at bounding box center [1282, 246] width 9 height 10
click at [1312, 250] on icon "button" at bounding box center [1305, 246] width 13 height 13
click at [1276, 243] on icon "button" at bounding box center [1281, 246] width 13 height 13
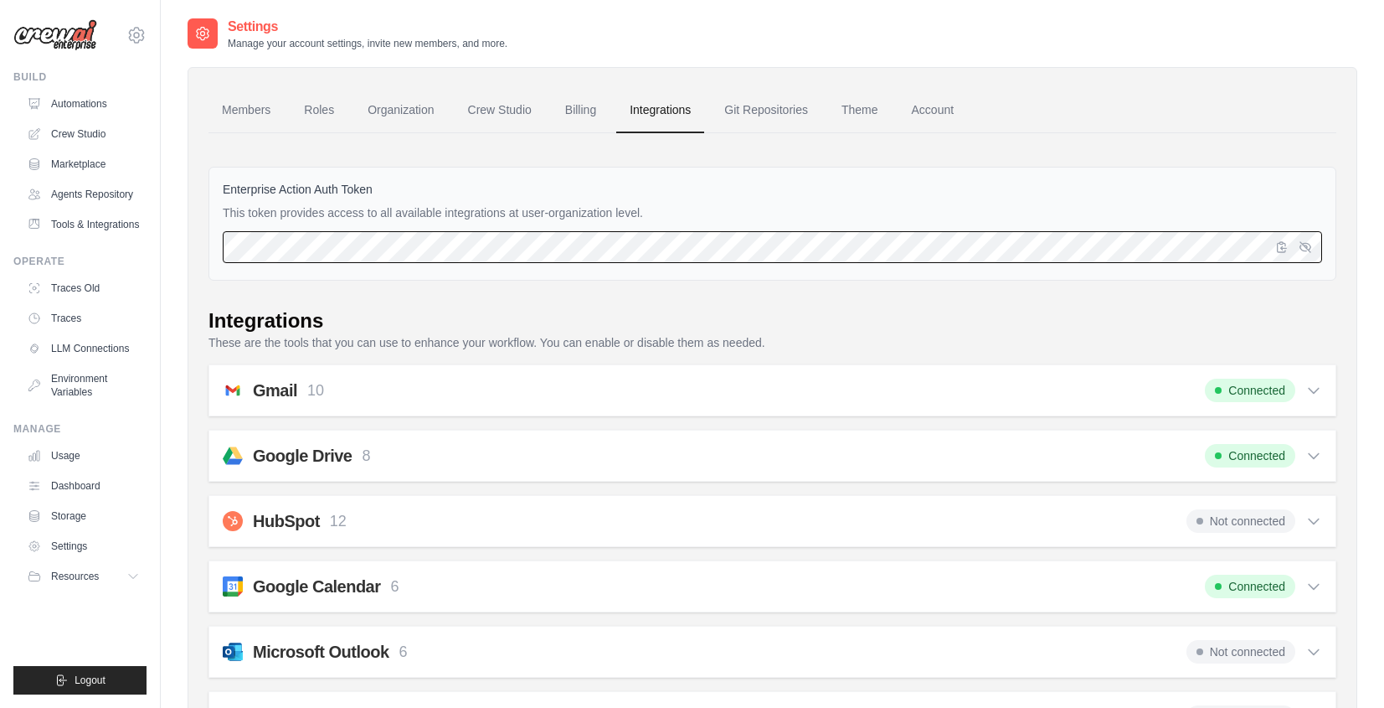
scroll to position [0, 4240]
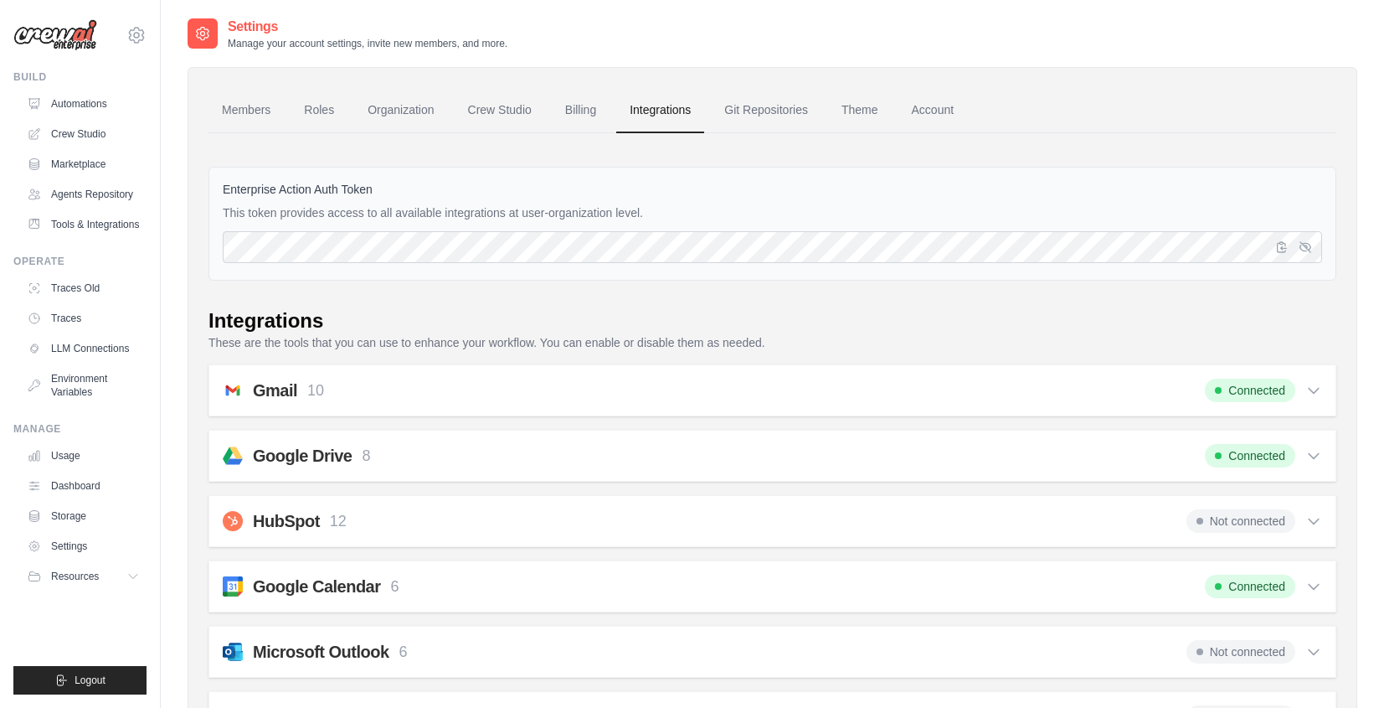
click at [917, 276] on div "Enterprise Action Auth Token This token provides access to all available integr…" at bounding box center [773, 224] width 1128 height 114
click at [946, 112] on link "Account" at bounding box center [934, 110] width 70 height 45
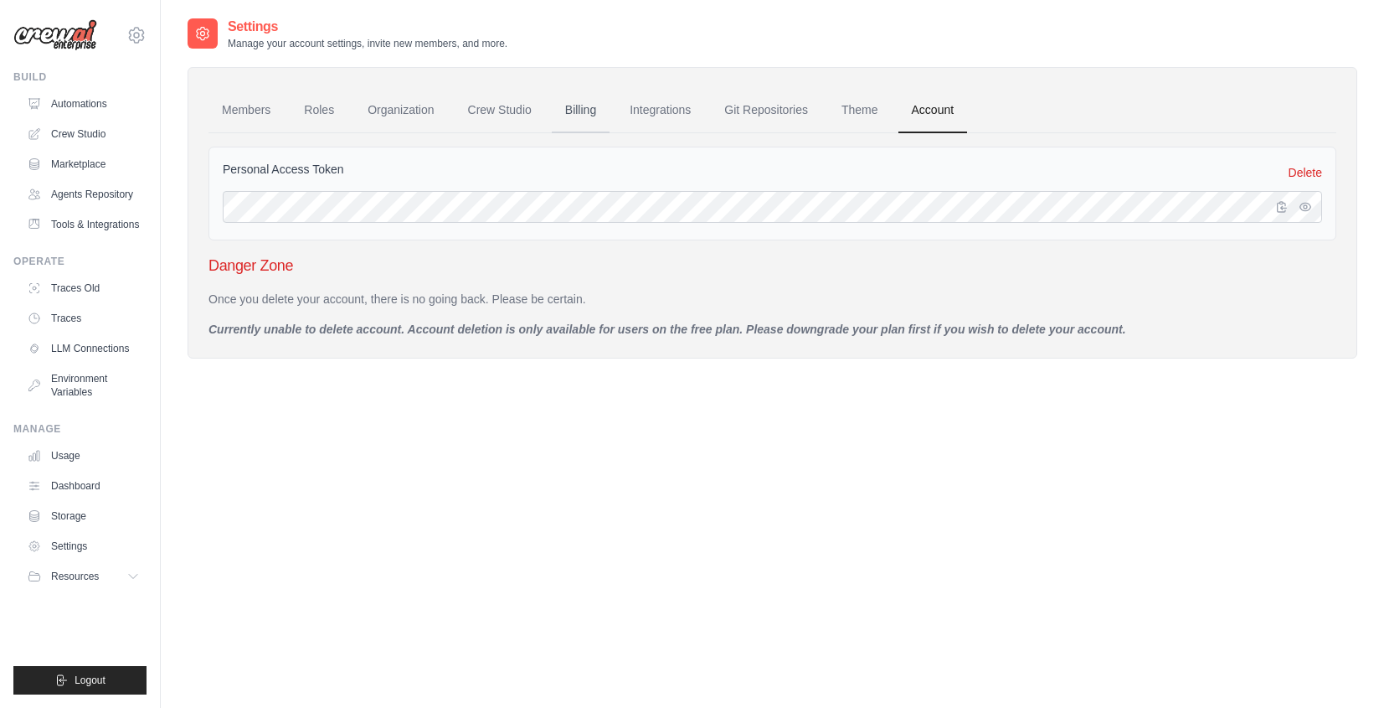
click at [569, 101] on link "Billing" at bounding box center [581, 110] width 58 height 45
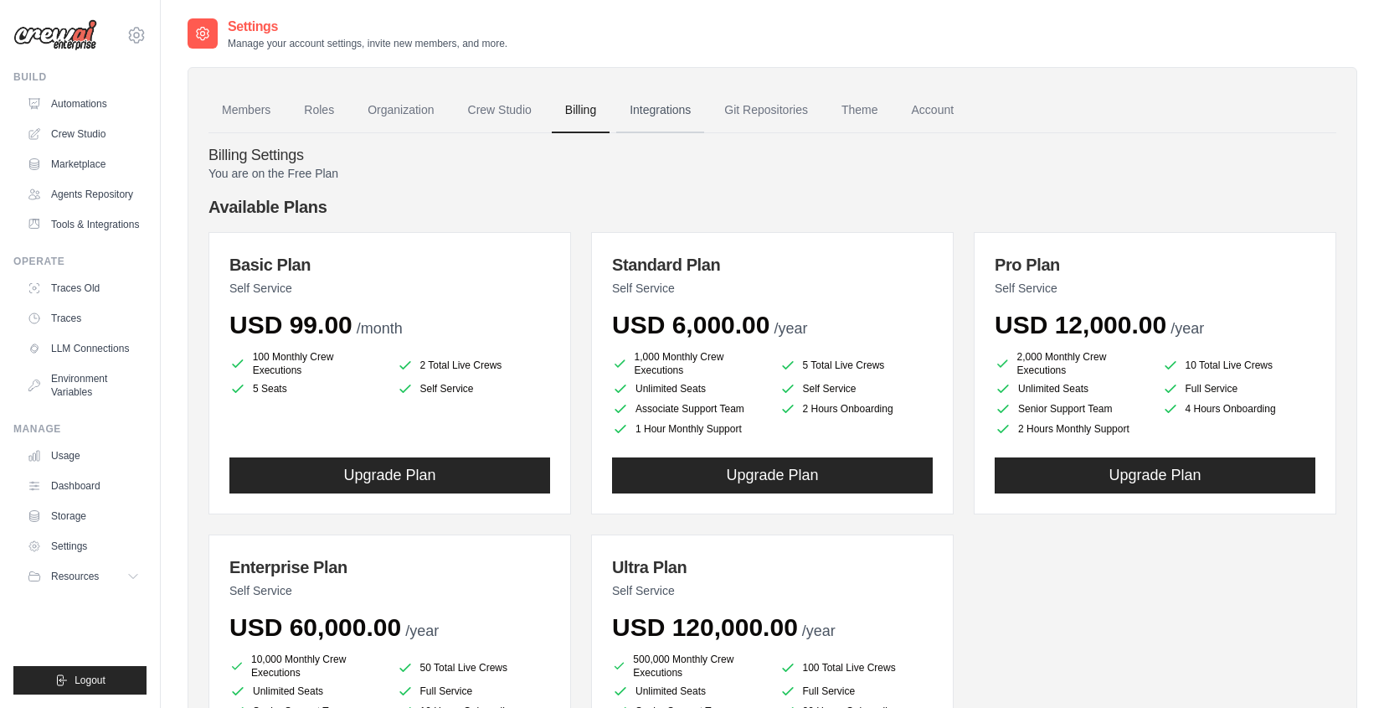
click at [646, 114] on link "Integrations" at bounding box center [660, 110] width 88 height 45
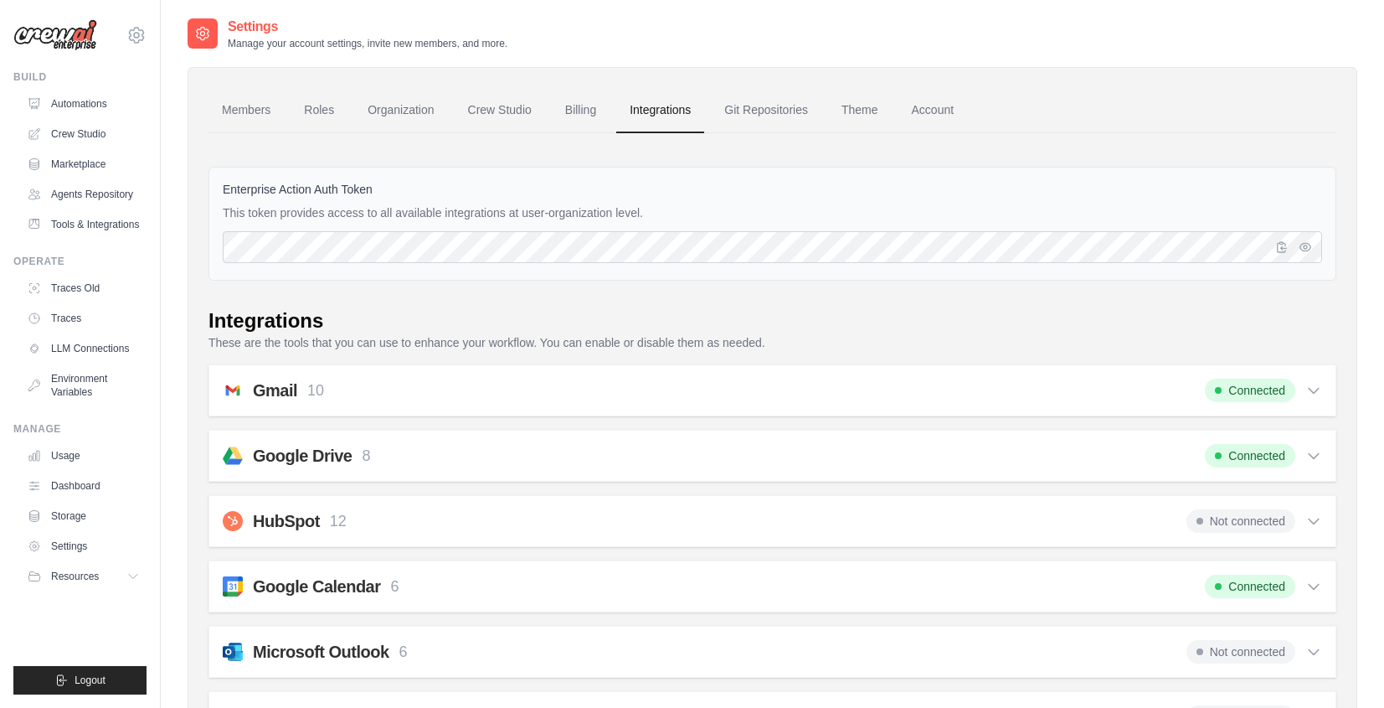
click at [618, 229] on div "Enterprise Action Auth Token This token provides access to all available integr…" at bounding box center [773, 224] width 1128 height 114
click at [1307, 247] on icon "button" at bounding box center [1305, 246] width 13 height 13
click at [1286, 249] on icon "button" at bounding box center [1281, 246] width 13 height 13
click at [97, 232] on link "Tools & Integrations" at bounding box center [85, 224] width 126 height 27
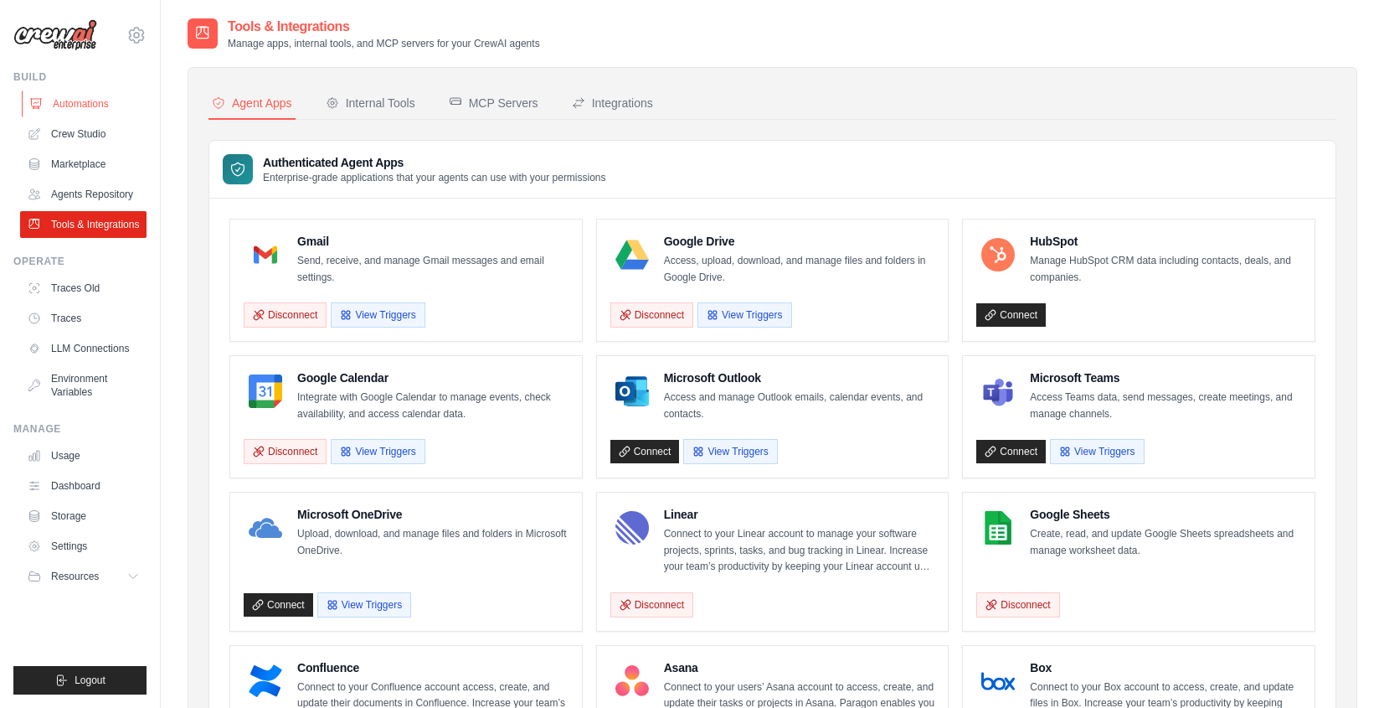
click at [66, 95] on link "Automations" at bounding box center [85, 103] width 126 height 27
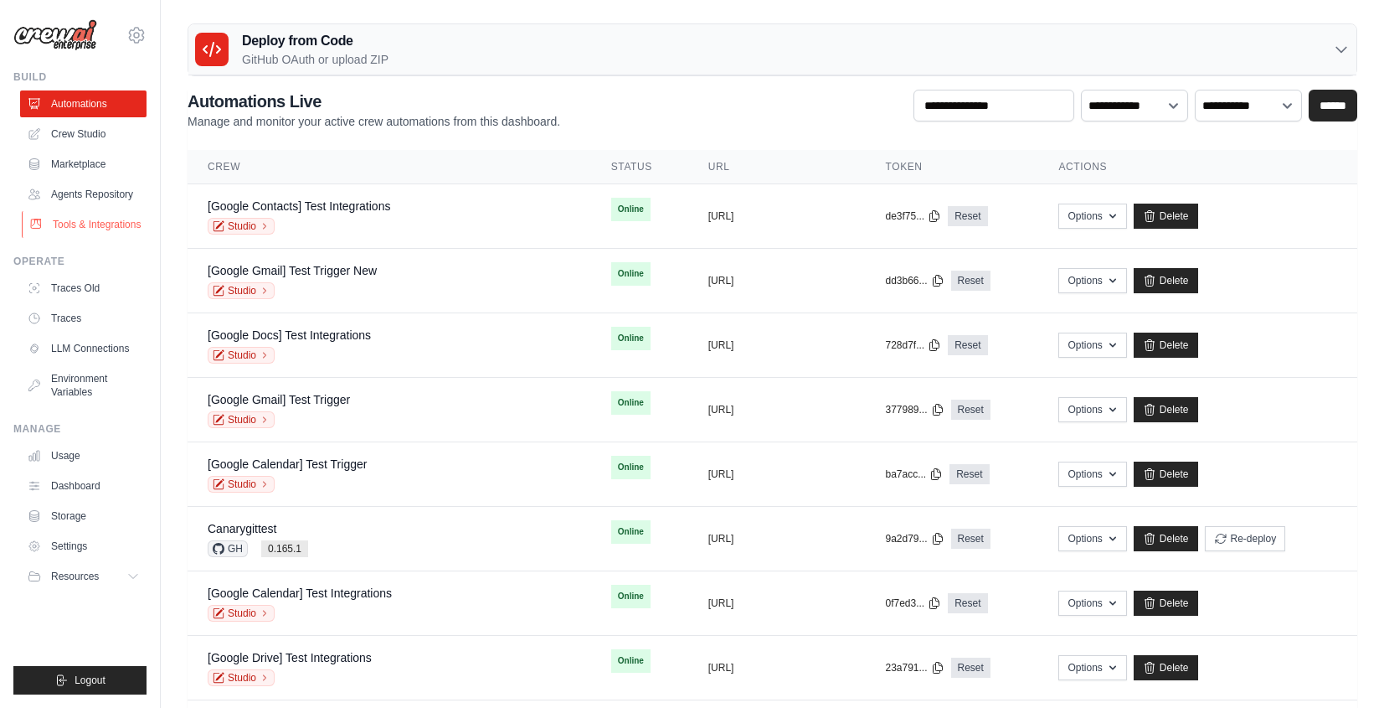
click at [121, 233] on link "Tools & Integrations" at bounding box center [85, 224] width 126 height 27
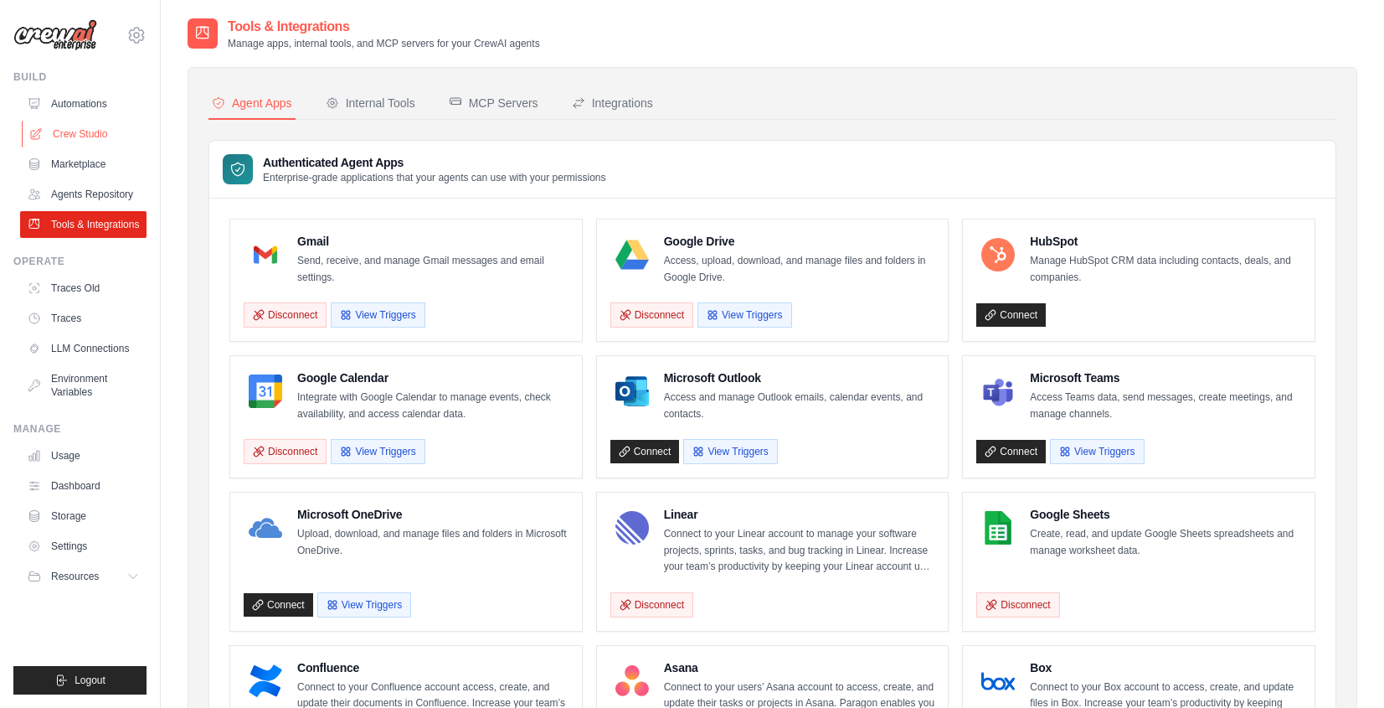
click at [102, 123] on link "Crew Studio" at bounding box center [85, 134] width 126 height 27
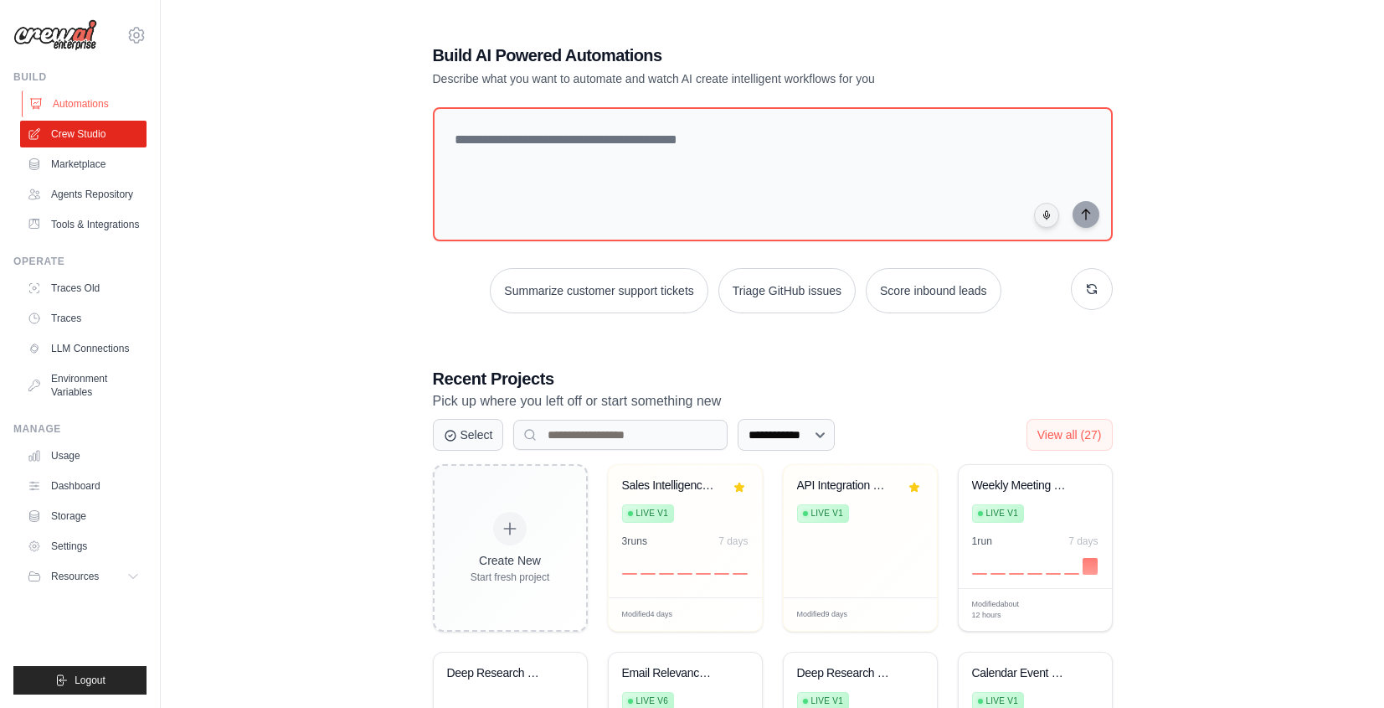
click at [44, 109] on link "Automations" at bounding box center [85, 103] width 126 height 27
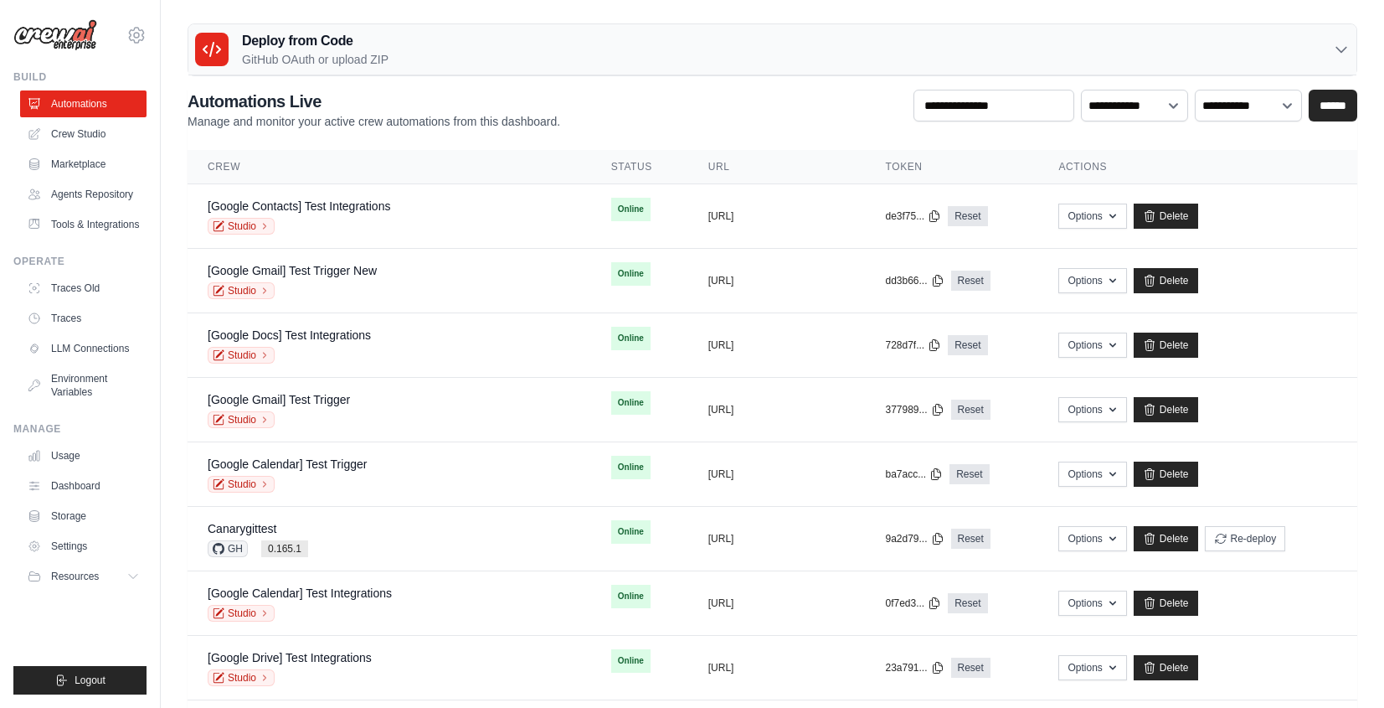
click at [822, 63] on div "Deploy from Code GitHub OAuth or upload ZIP" at bounding box center [772, 49] width 1168 height 51
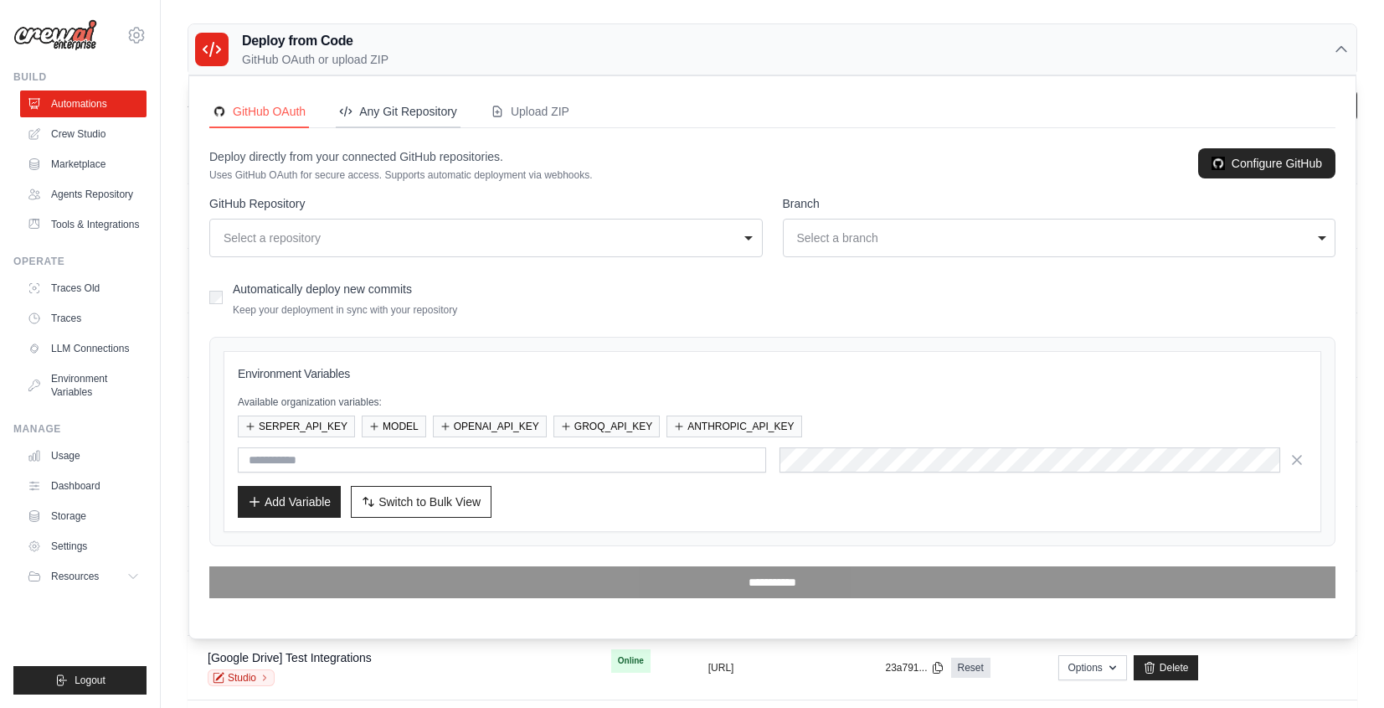
click at [426, 121] on button "Any Git Repository" at bounding box center [398, 112] width 125 height 32
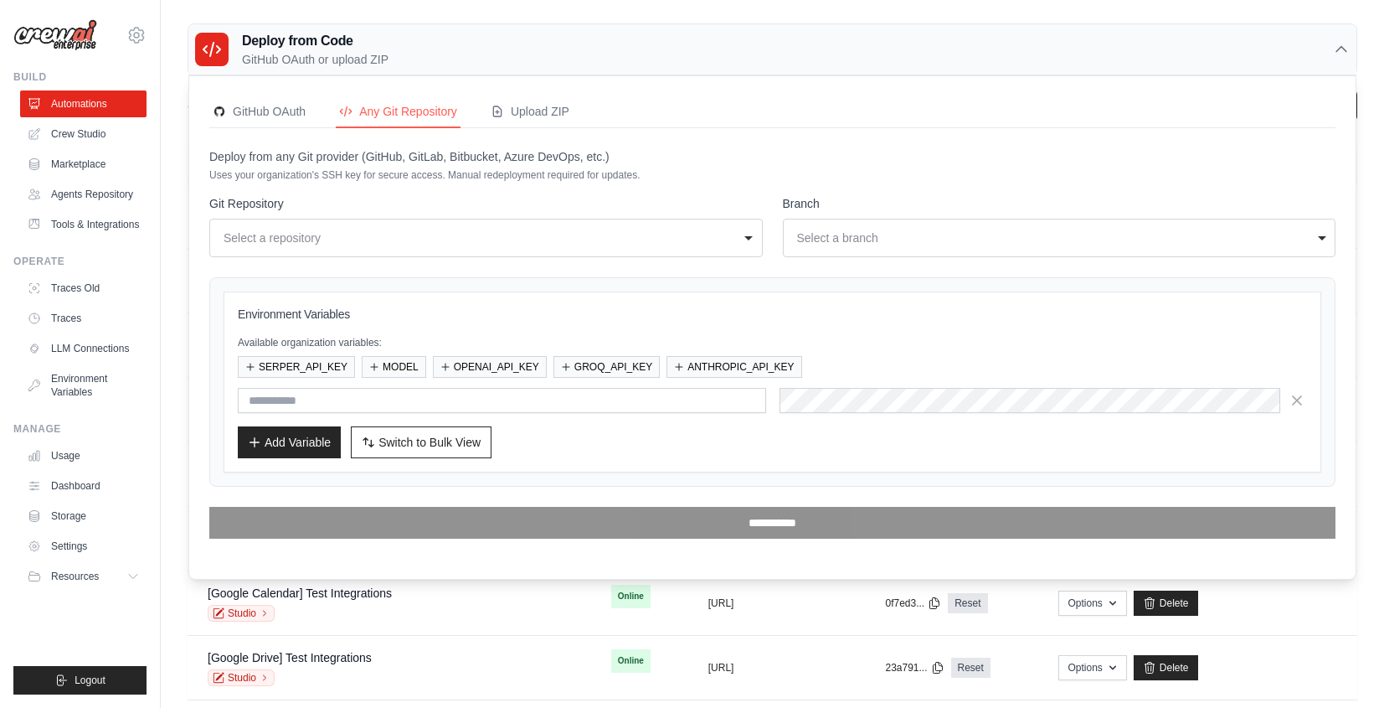
click at [434, 75] on div "Deploy from Code GitHub OAuth or upload ZIP GitHub OAuth Any Git Repository Upl…" at bounding box center [773, 49] width 1170 height 53
click at [416, 44] on div "Deploy from Code GitHub OAuth or upload ZIP" at bounding box center [772, 49] width 1168 height 51
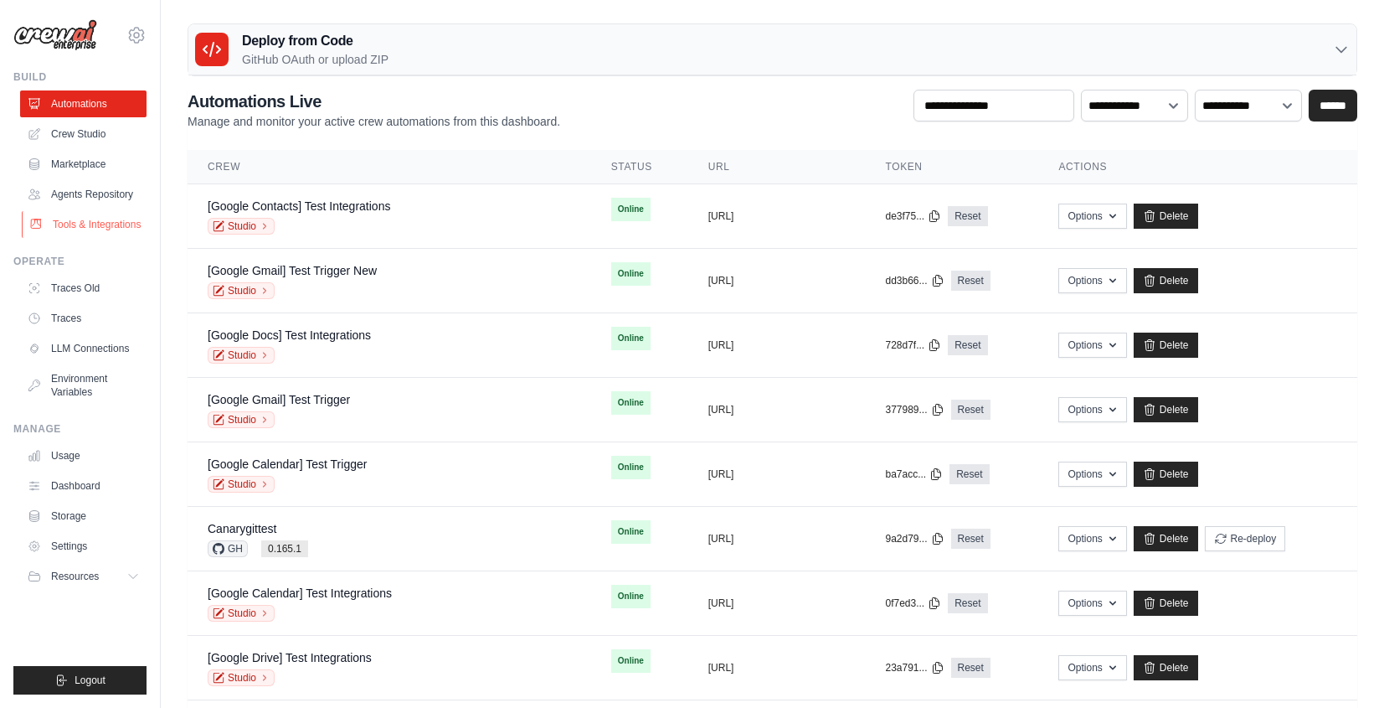
click at [114, 219] on link "Tools & Integrations" at bounding box center [85, 224] width 126 height 27
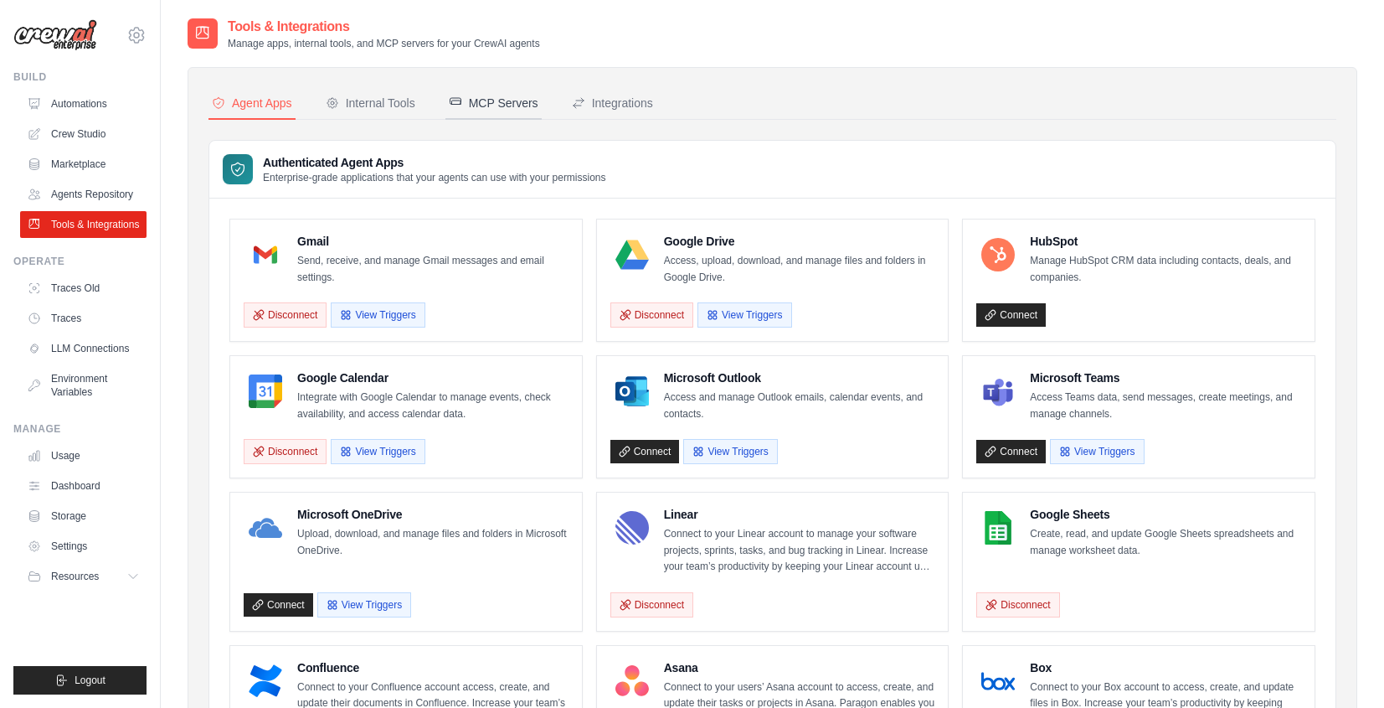
click at [492, 103] on div "MCP Servers" at bounding box center [494, 103] width 90 height 17
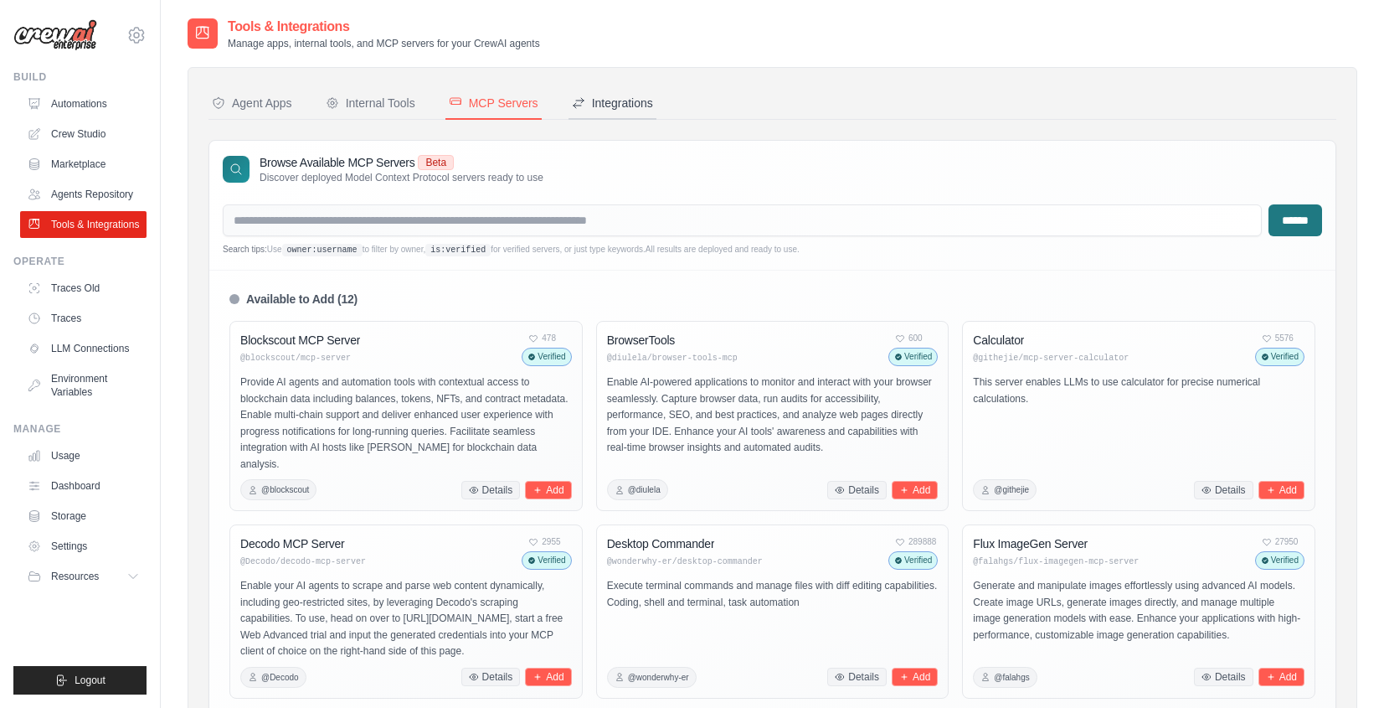
click at [597, 112] on button "Integrations" at bounding box center [613, 104] width 88 height 32
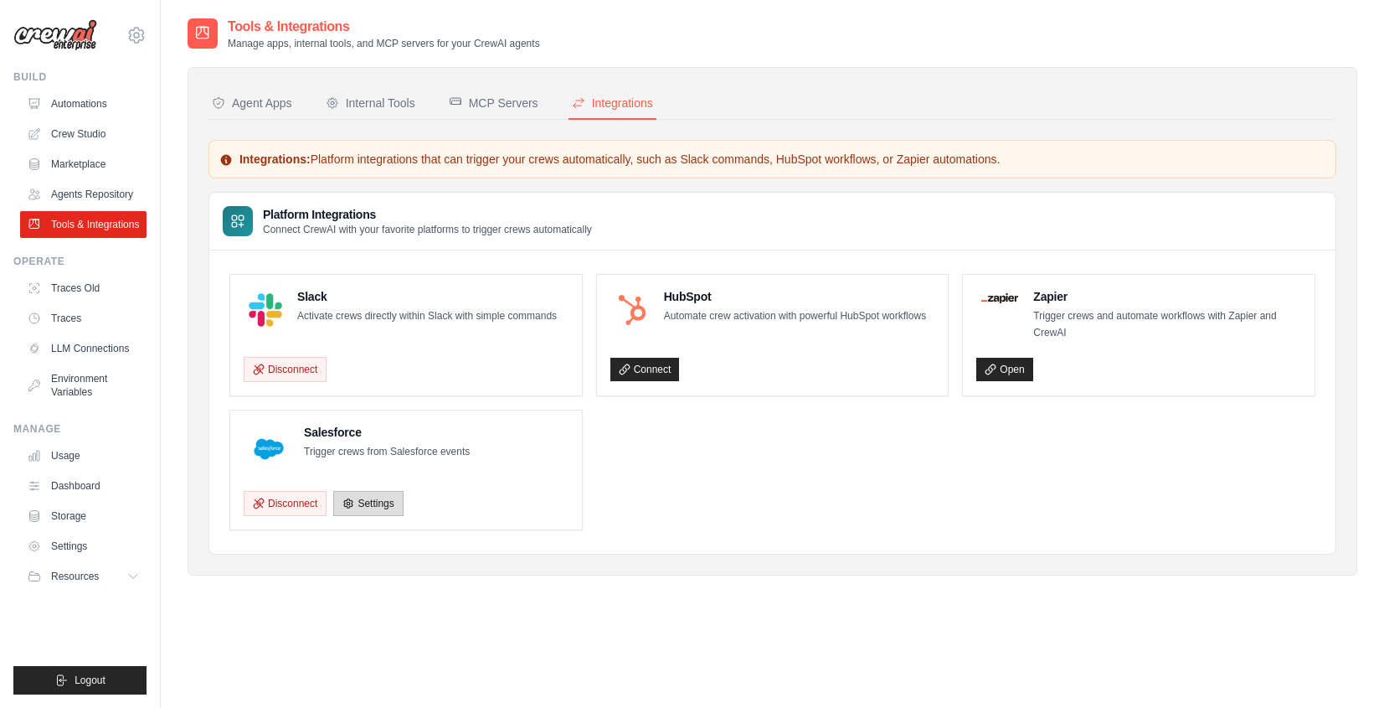
click at [363, 509] on link "Settings" at bounding box center [368, 503] width 70 height 25
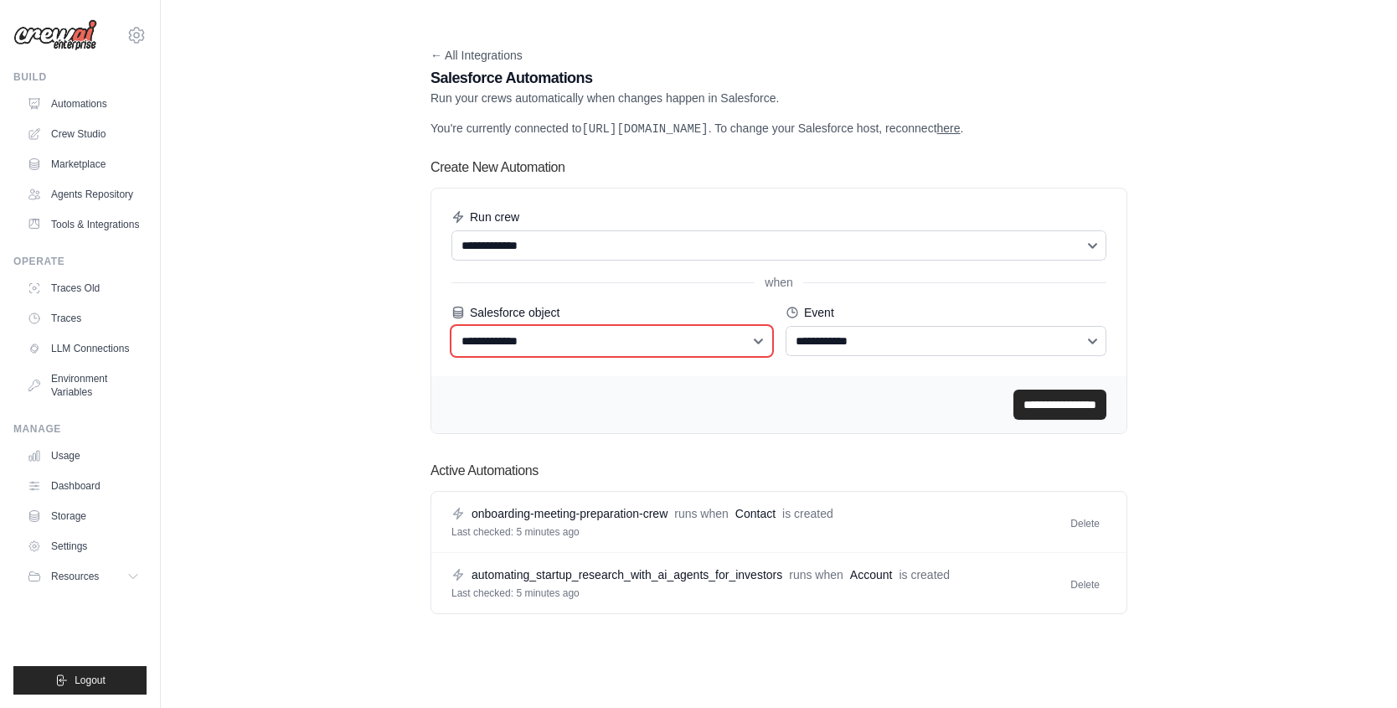
click at [460, 348] on select "**********" at bounding box center [611, 341] width 321 height 30
click at [569, 355] on select "**********" at bounding box center [611, 341] width 321 height 30
select select "****"
click at [451, 342] on select "**********" at bounding box center [611, 341] width 321 height 30
click at [908, 376] on div "**********" at bounding box center [778, 282] width 695 height 188
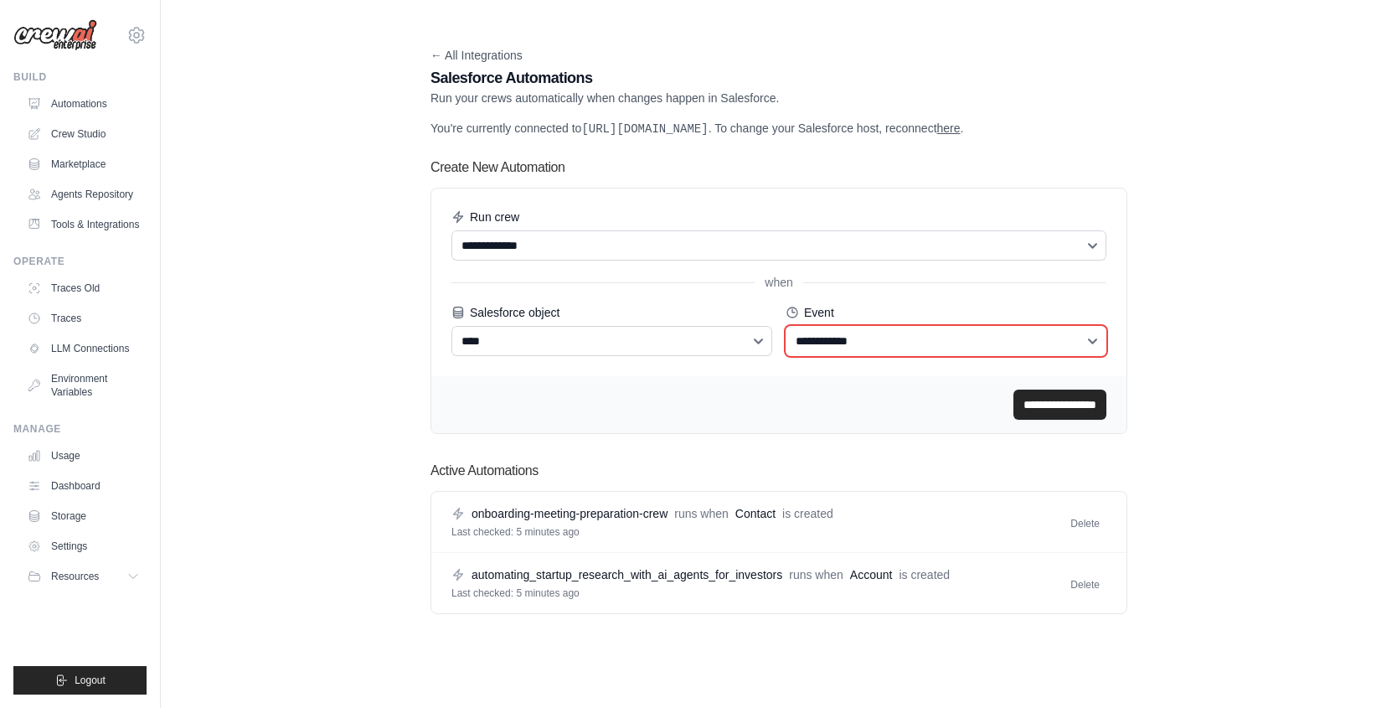
click at [905, 356] on select "**********" at bounding box center [946, 341] width 321 height 30
select select "*******"
click at [786, 342] on select "**********" at bounding box center [946, 341] width 321 height 30
click at [1086, 533] on button "Delete" at bounding box center [1085, 523] width 43 height 20
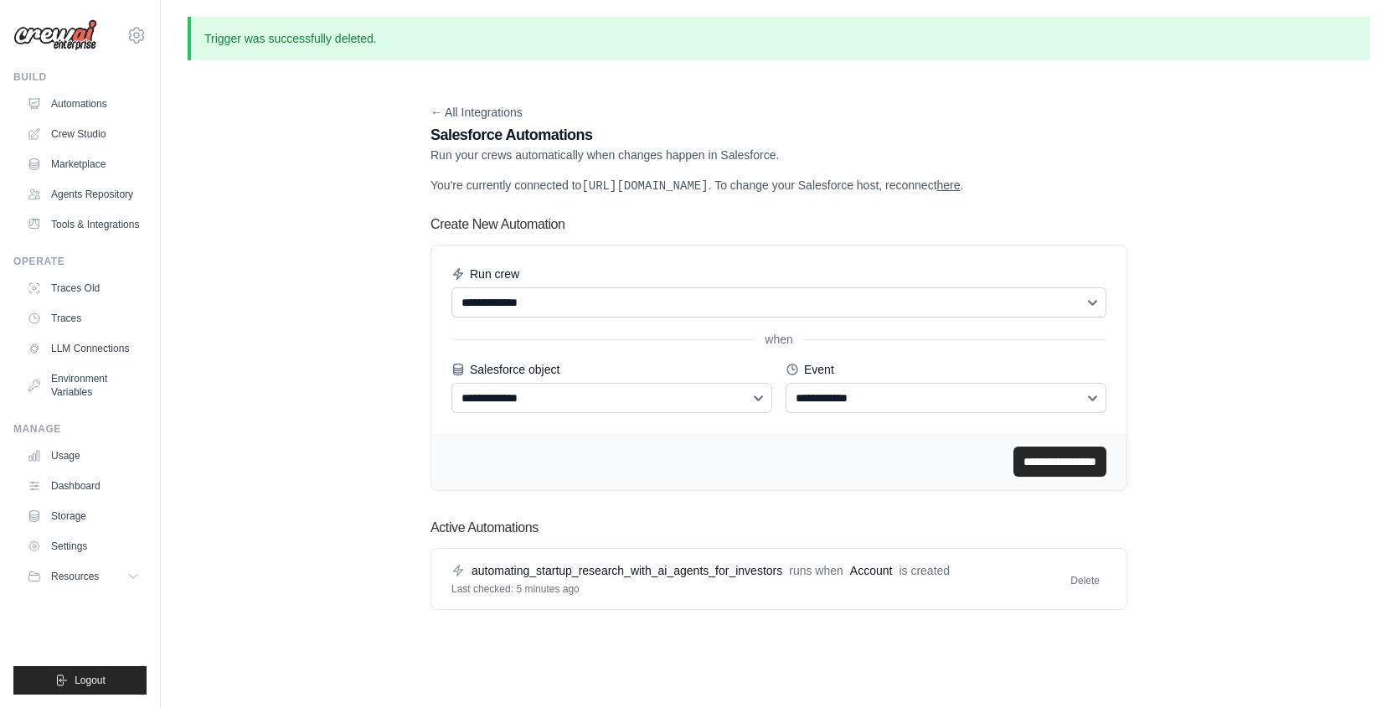
click at [1081, 595] on div "automating_startup_research_with_ai_agents_for_investors runs when Account is c…" at bounding box center [778, 578] width 655 height 33
click at [1083, 589] on button "Delete" at bounding box center [1085, 579] width 43 height 20
click at [72, 102] on link "Automations" at bounding box center [85, 103] width 126 height 27
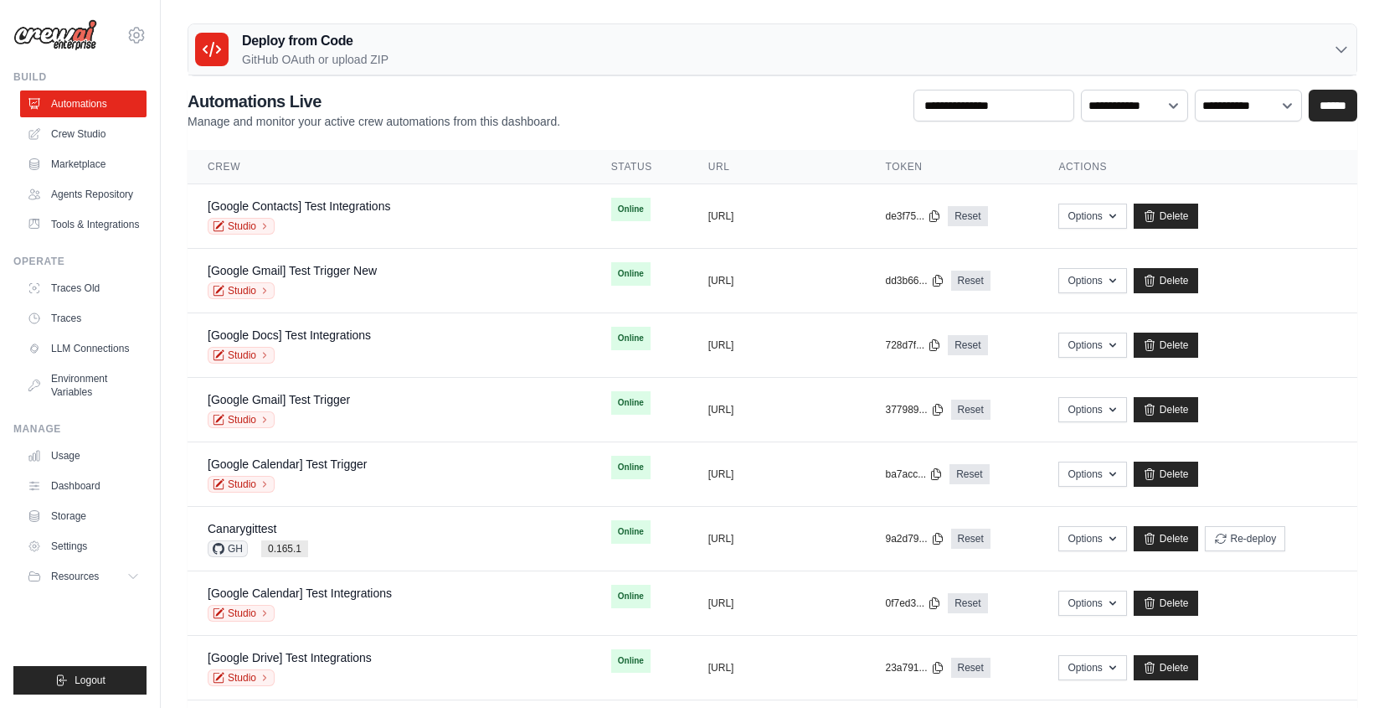
click at [929, 53] on div "Deploy from Code GitHub OAuth or upload ZIP" at bounding box center [772, 49] width 1168 height 51
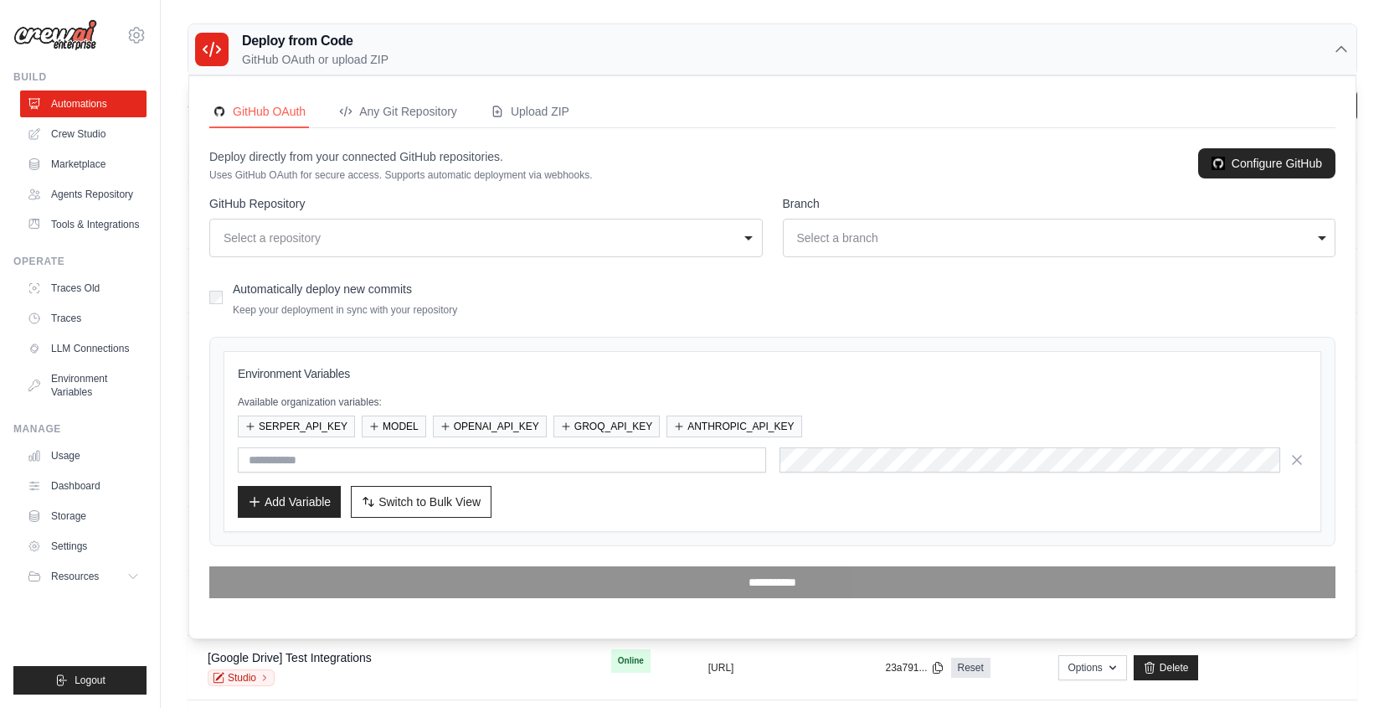
click at [929, 53] on div "Deploy from Code GitHub OAuth or upload ZIP" at bounding box center [772, 49] width 1168 height 51
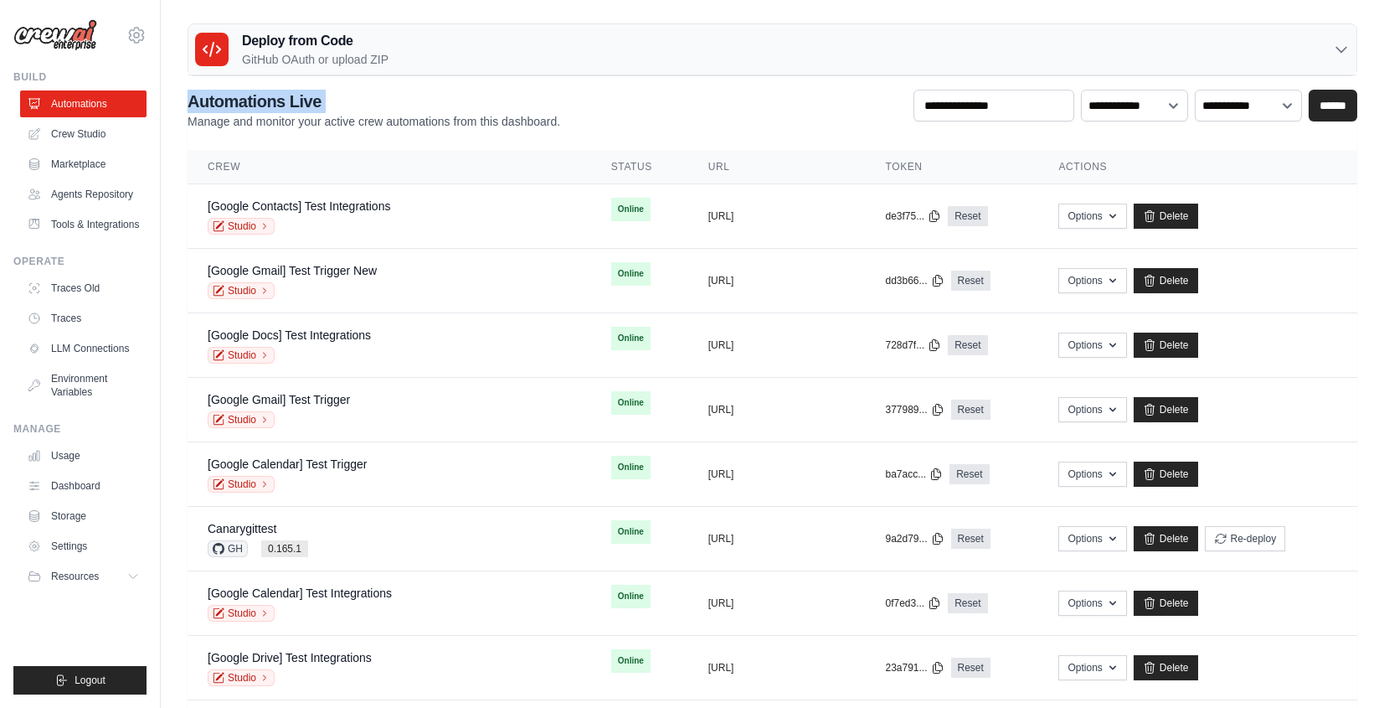
click at [929, 53] on div "Deploy from Code GitHub OAuth or upload ZIP" at bounding box center [772, 49] width 1168 height 51
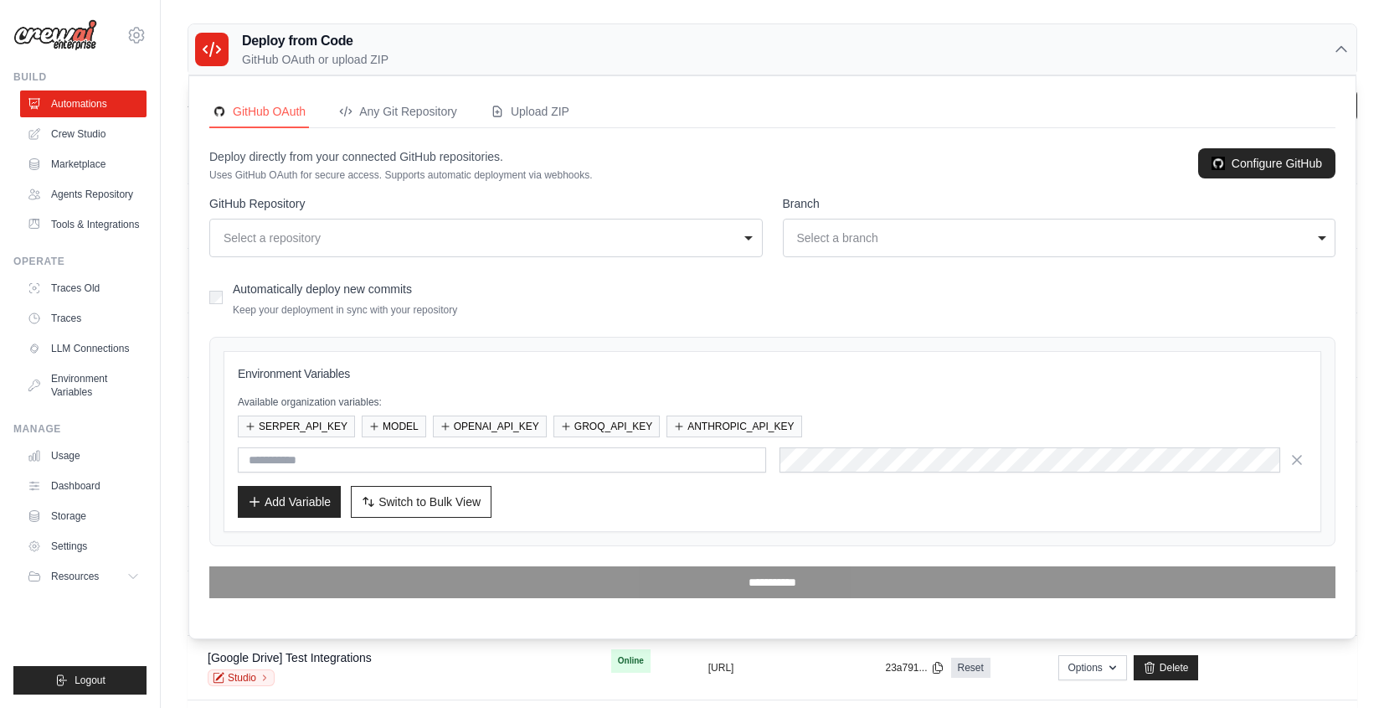
click at [929, 52] on div "Deploy from Code GitHub OAuth or upload ZIP" at bounding box center [772, 49] width 1168 height 51
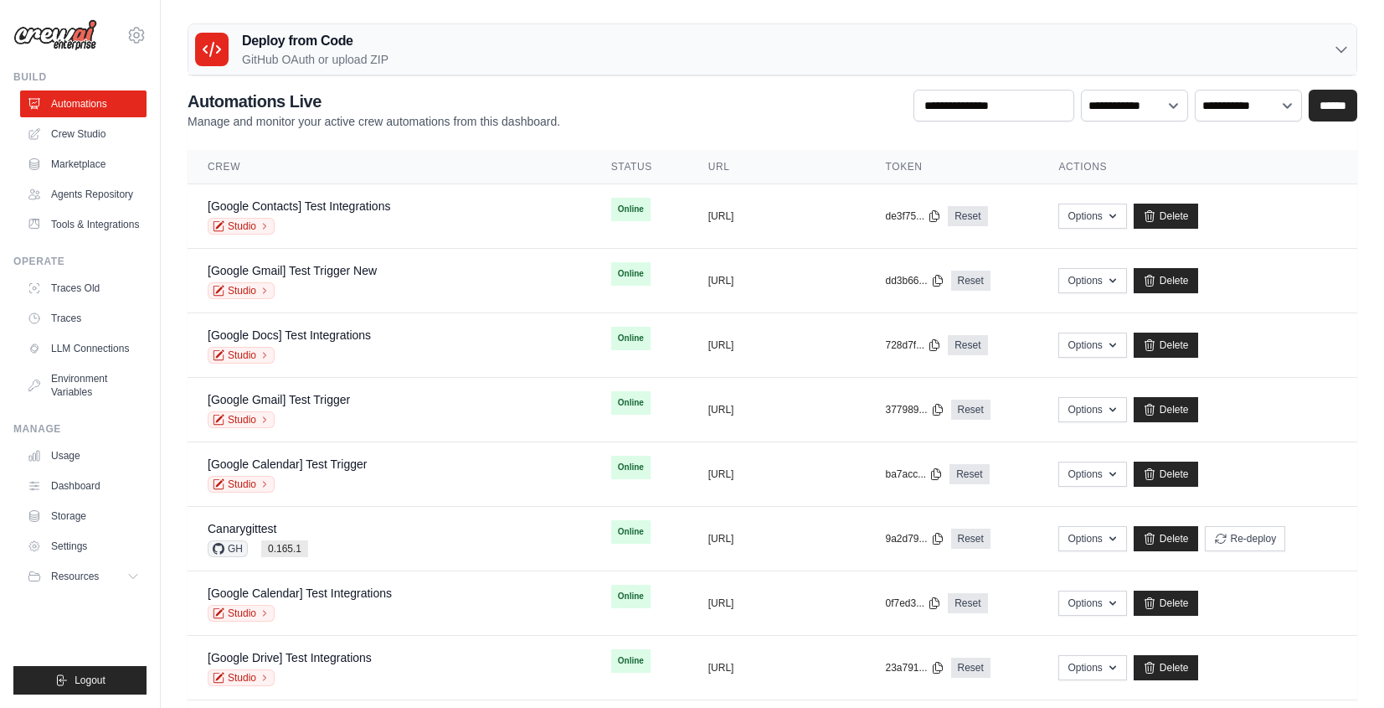
click at [929, 53] on div "Deploy from Code GitHub OAuth or upload ZIP" at bounding box center [772, 49] width 1168 height 51
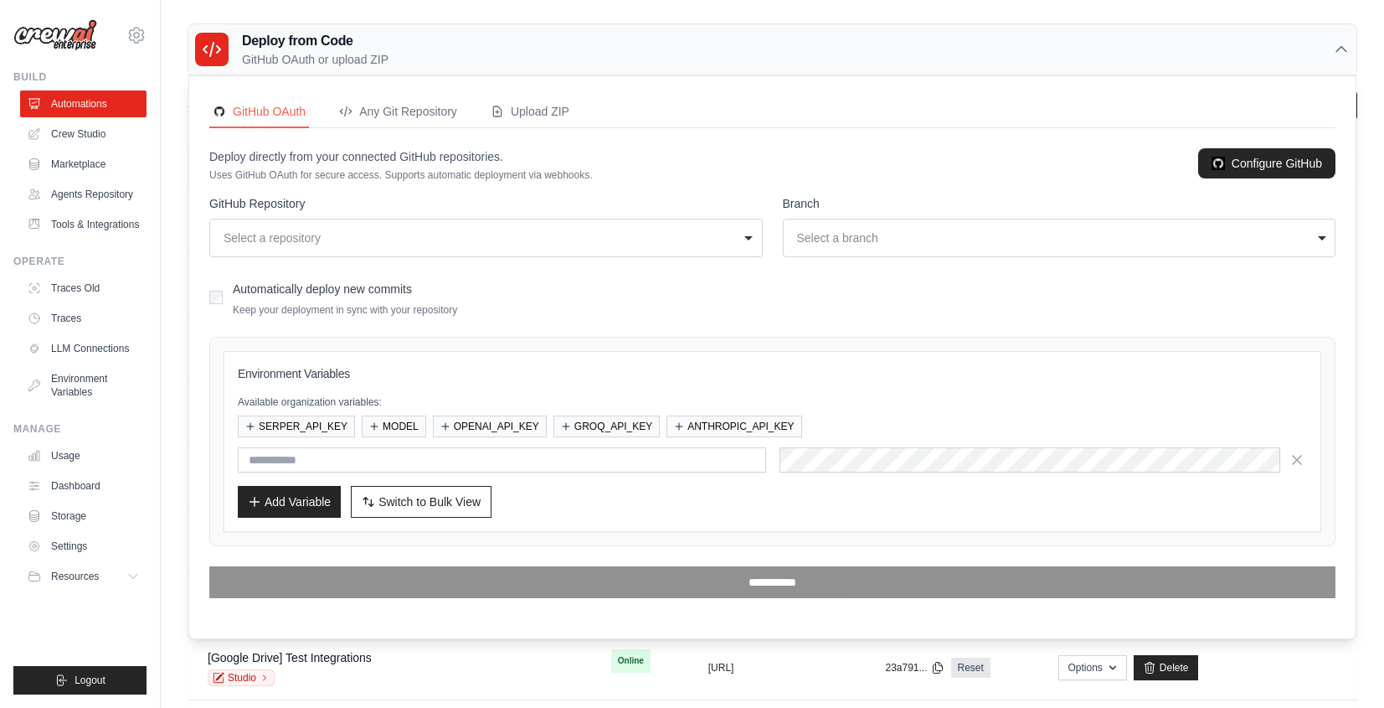
click at [1010, 62] on div "Deploy from Code GitHub OAuth or upload ZIP" at bounding box center [772, 49] width 1168 height 51
